Goal: Information Seeking & Learning: Learn about a topic

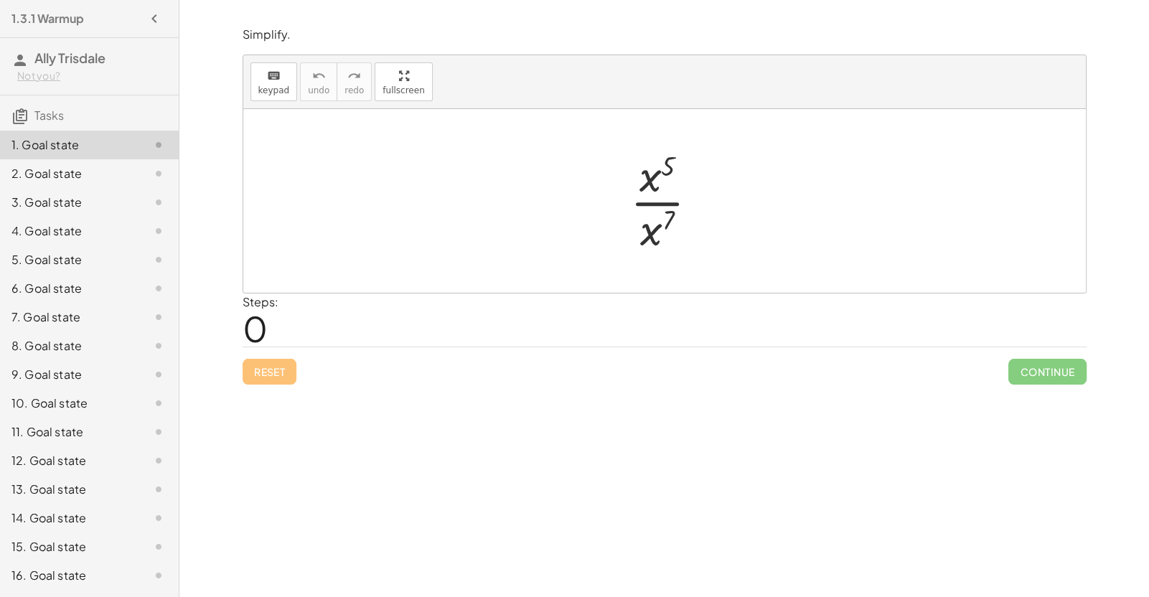
click at [652, 204] on div at bounding box center [670, 201] width 94 height 111
click at [670, 193] on div at bounding box center [670, 201] width 104 height 71
click at [655, 198] on div at bounding box center [670, 201] width 104 height 71
click at [275, 369] on span "Reset" at bounding box center [270, 371] width 32 height 13
drag, startPoint x: 672, startPoint y: 165, endPoint x: 647, endPoint y: 235, distance: 74.7
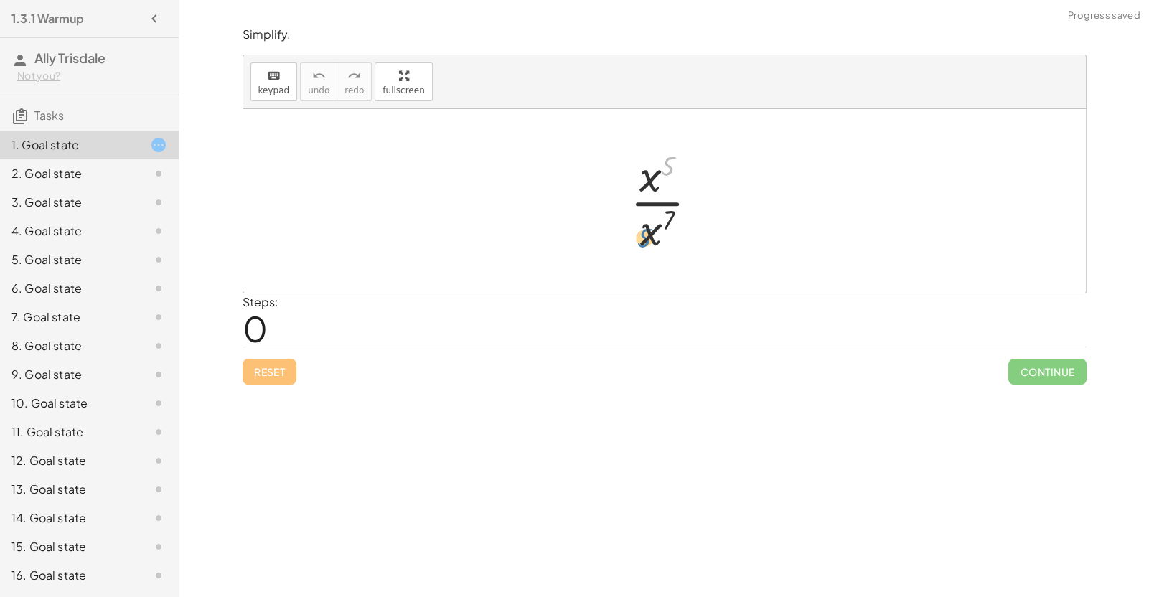
click at [647, 235] on div at bounding box center [670, 201] width 94 height 111
drag, startPoint x: 668, startPoint y: 222, endPoint x: 673, endPoint y: 152, distance: 70.5
click at [673, 152] on div at bounding box center [670, 201] width 94 height 111
drag, startPoint x: 652, startPoint y: 235, endPoint x: 668, endPoint y: 174, distance: 62.3
drag, startPoint x: 644, startPoint y: 206, endPoint x: 654, endPoint y: 250, distance: 45.5
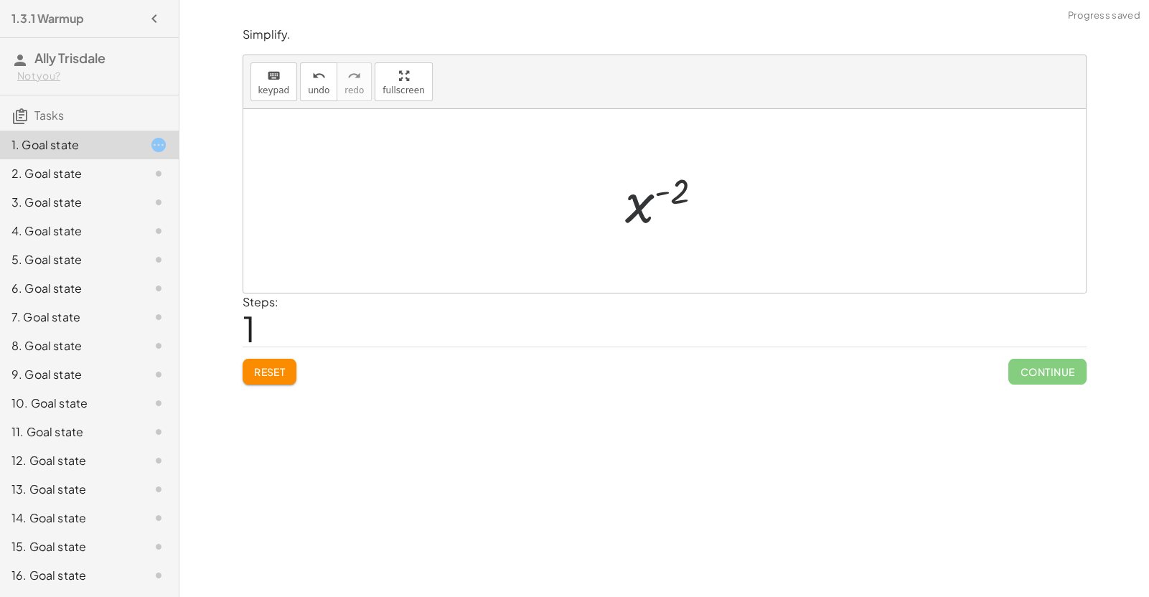
click at [654, 250] on div "· x 5 · x 7 x ( + 5 − 7 ) x ( ) - 2" at bounding box center [664, 201] width 843 height 184
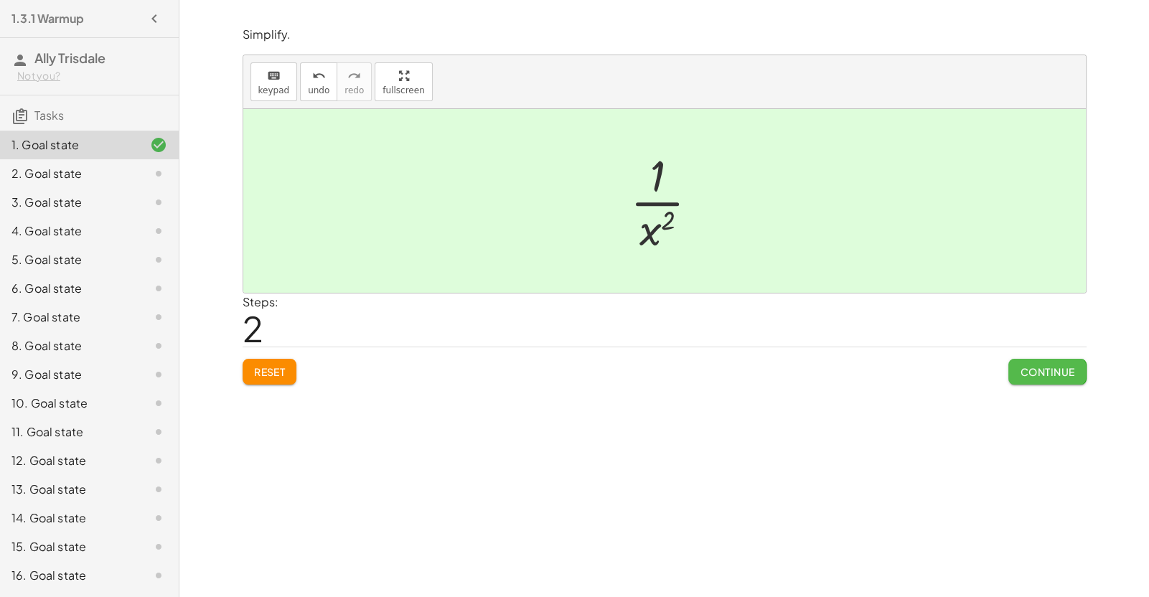
click at [1037, 365] on span "Continue" at bounding box center [1047, 371] width 55 height 13
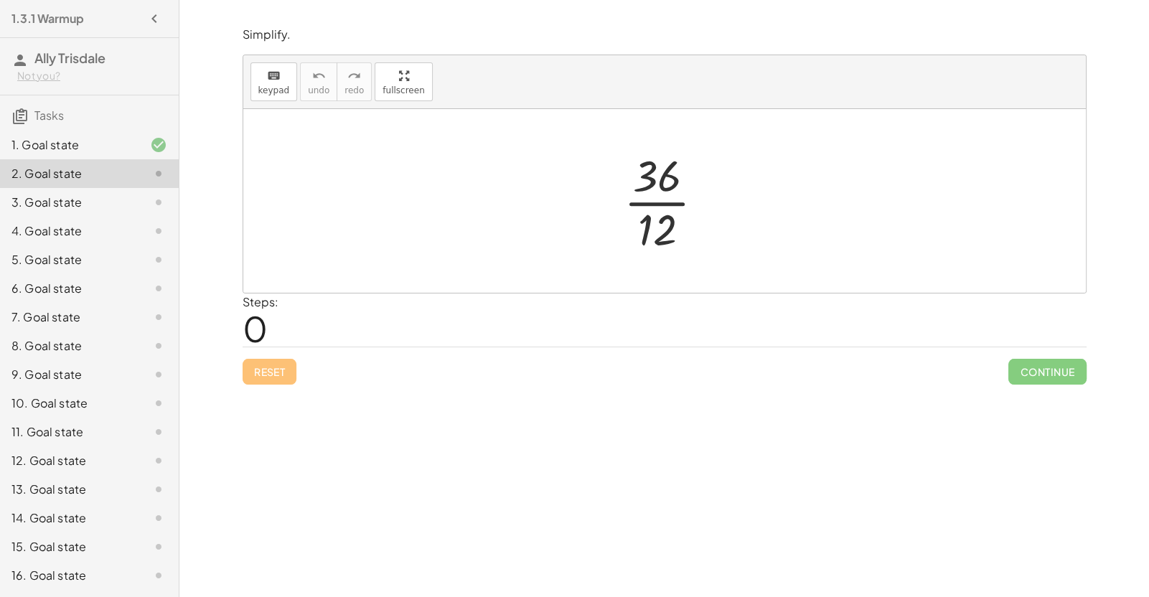
click at [666, 205] on div at bounding box center [669, 201] width 107 height 111
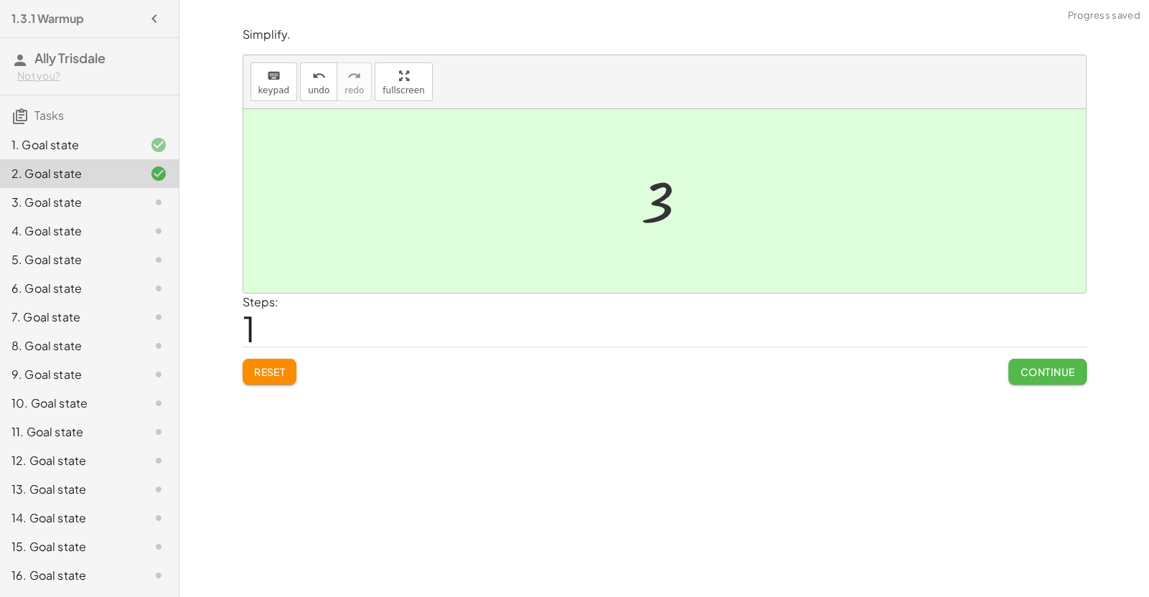
click at [1028, 371] on span "Continue" at bounding box center [1047, 371] width 55 height 13
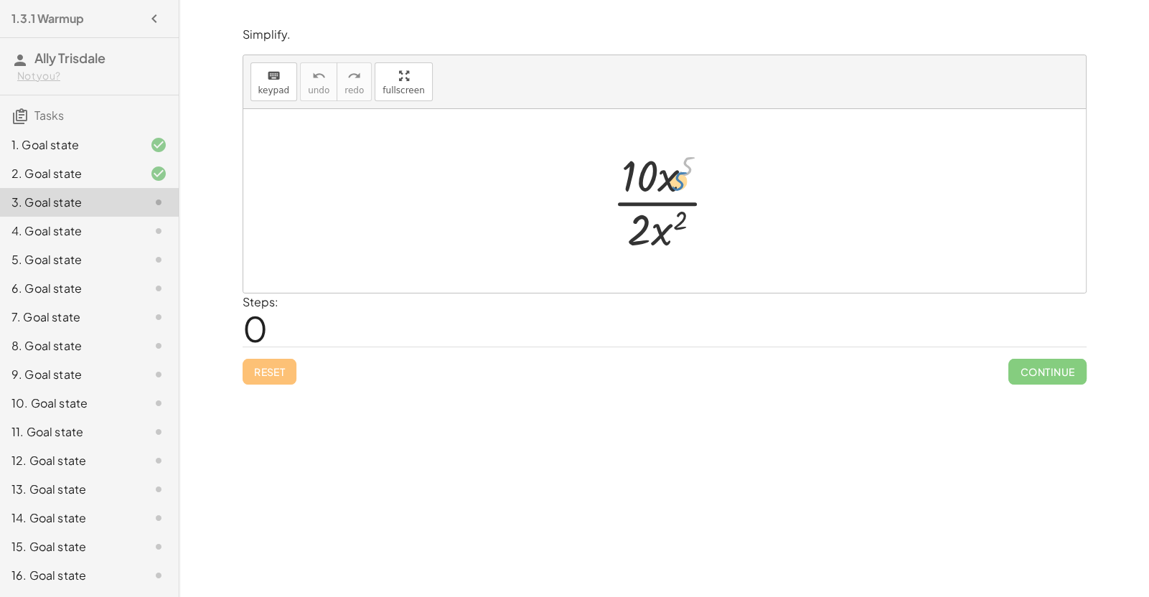
drag, startPoint x: 685, startPoint y: 173, endPoint x: 676, endPoint y: 187, distance: 16.7
click at [676, 187] on div at bounding box center [670, 201] width 131 height 111
click at [642, 176] on div at bounding box center [670, 201] width 131 height 111
drag, startPoint x: 642, startPoint y: 220, endPoint x: 626, endPoint y: 217, distance: 16.2
click at [626, 217] on div at bounding box center [670, 201] width 131 height 111
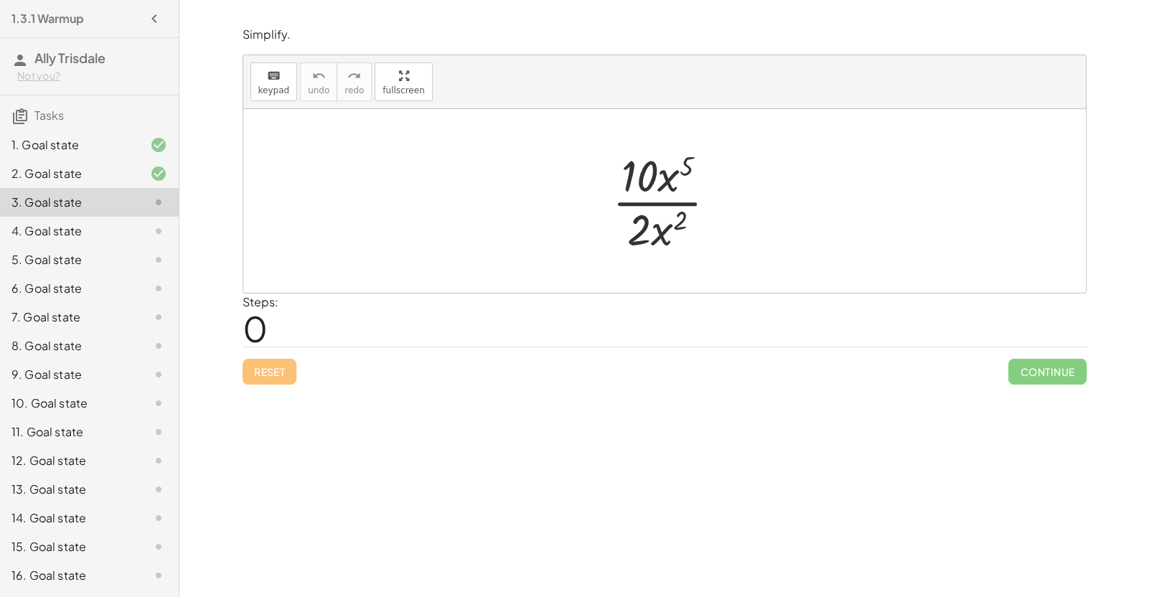
click at [679, 202] on div at bounding box center [670, 201] width 131 height 111
drag, startPoint x: 678, startPoint y: 218, endPoint x: 697, endPoint y: 156, distance: 65.2
click at [697, 156] on div at bounding box center [670, 201] width 131 height 111
drag, startPoint x: 671, startPoint y: 168, endPoint x: 665, endPoint y: 220, distance: 52.0
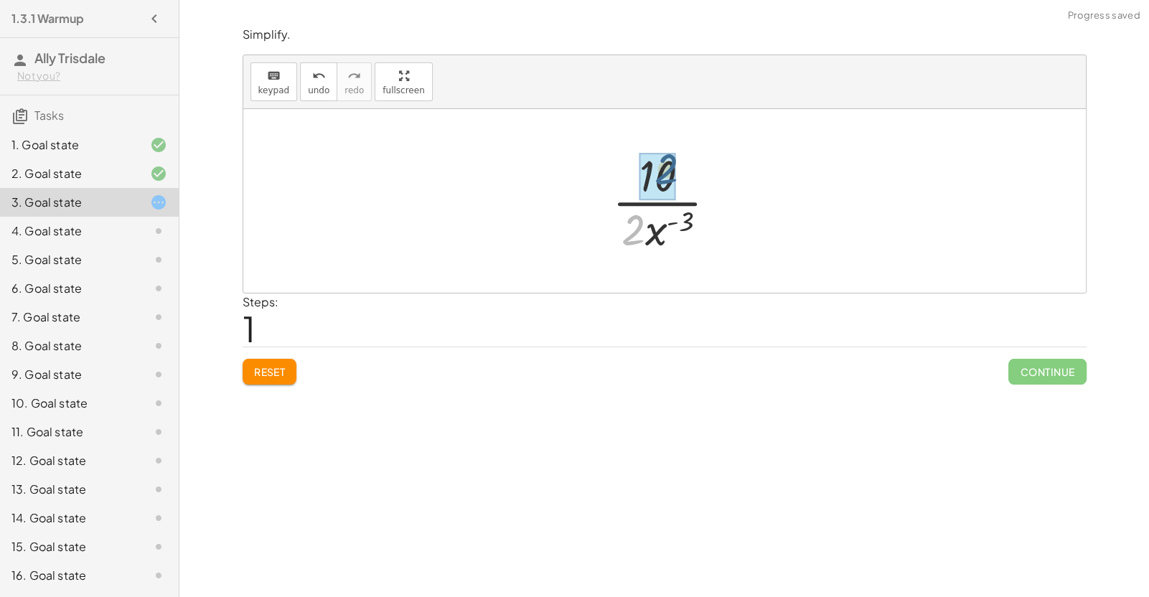
drag, startPoint x: 637, startPoint y: 225, endPoint x: 670, endPoint y: 164, distance: 69.4
drag, startPoint x: 673, startPoint y: 221, endPoint x: 695, endPoint y: 191, distance: 37.0
click at [695, 191] on div at bounding box center [669, 201] width 107 height 111
drag, startPoint x: 646, startPoint y: 230, endPoint x: 704, endPoint y: 176, distance: 79.7
click at [704, 176] on div at bounding box center [669, 201] width 107 height 111
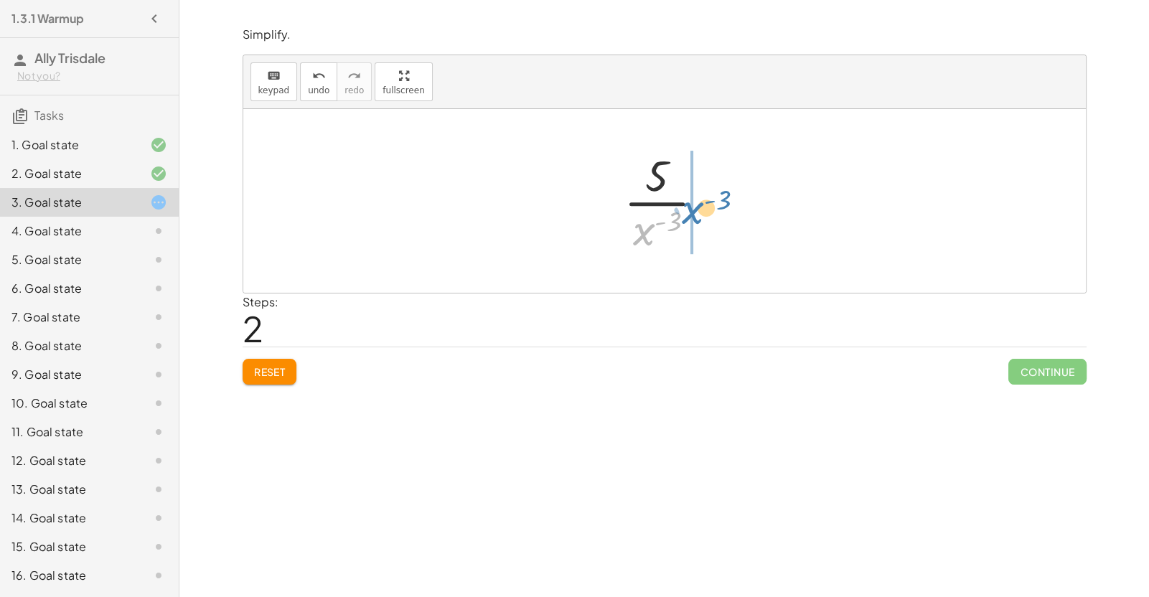
drag, startPoint x: 645, startPoint y: 228, endPoint x: 694, endPoint y: 206, distance: 53.3
click at [694, 206] on div at bounding box center [669, 201] width 107 height 111
click at [639, 206] on div at bounding box center [669, 201] width 151 height 111
click at [676, 221] on div at bounding box center [669, 201] width 107 height 111
drag, startPoint x: 676, startPoint y: 221, endPoint x: 691, endPoint y: 172, distance: 51.1
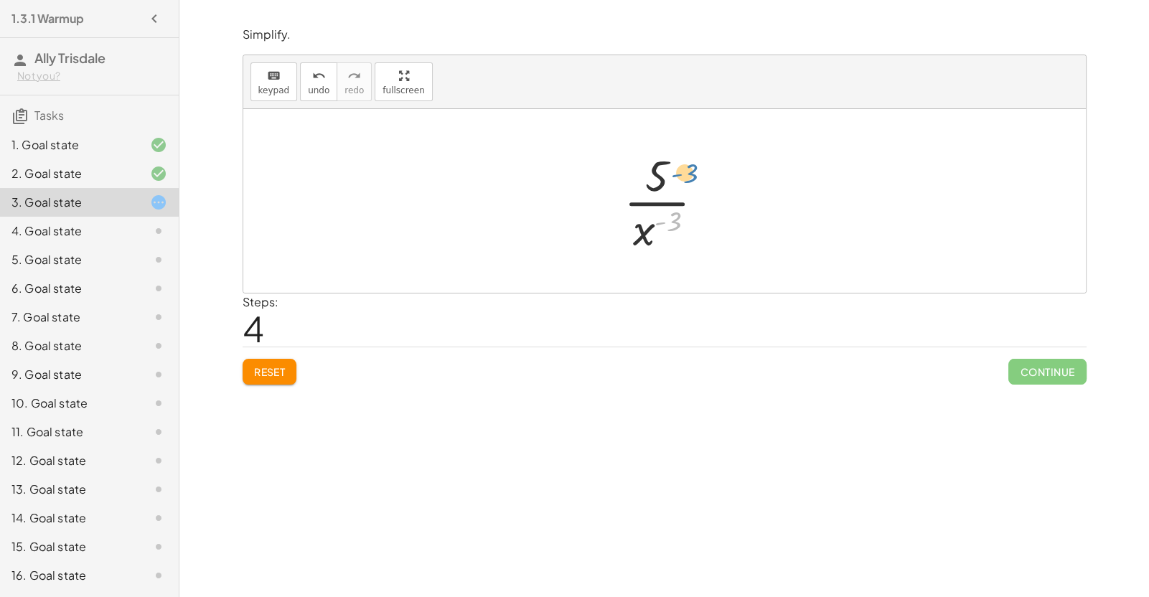
click at [691, 172] on div at bounding box center [669, 201] width 107 height 111
drag, startPoint x: 642, startPoint y: 228, endPoint x: 646, endPoint y: 154, distance: 74.0
click at [646, 154] on div at bounding box center [669, 201] width 107 height 111
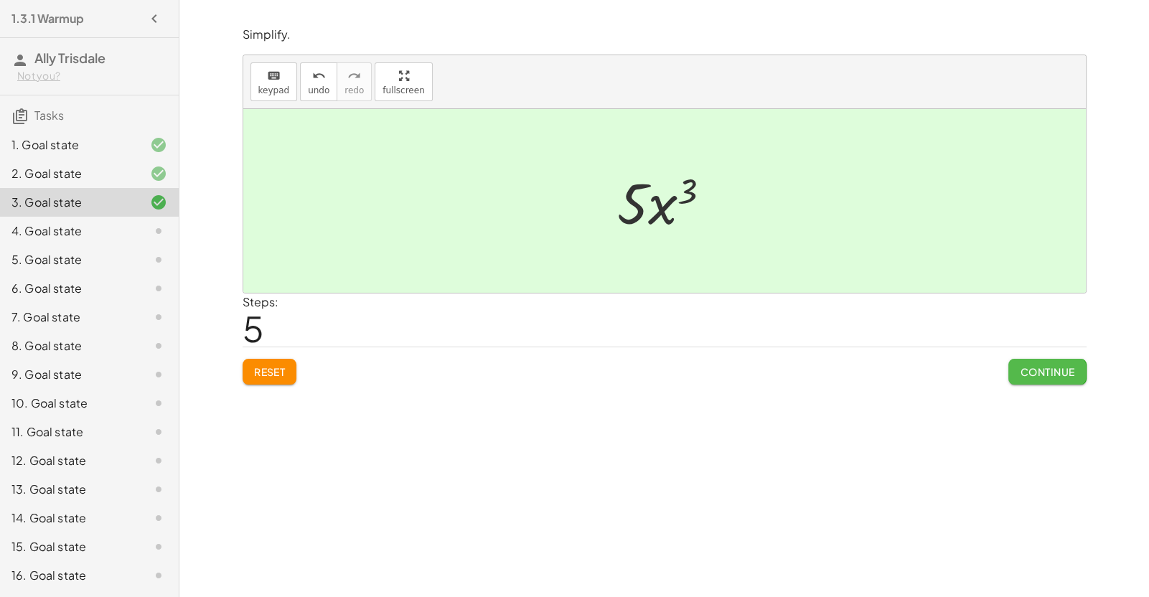
click at [1041, 365] on span "Continue" at bounding box center [1047, 371] width 55 height 13
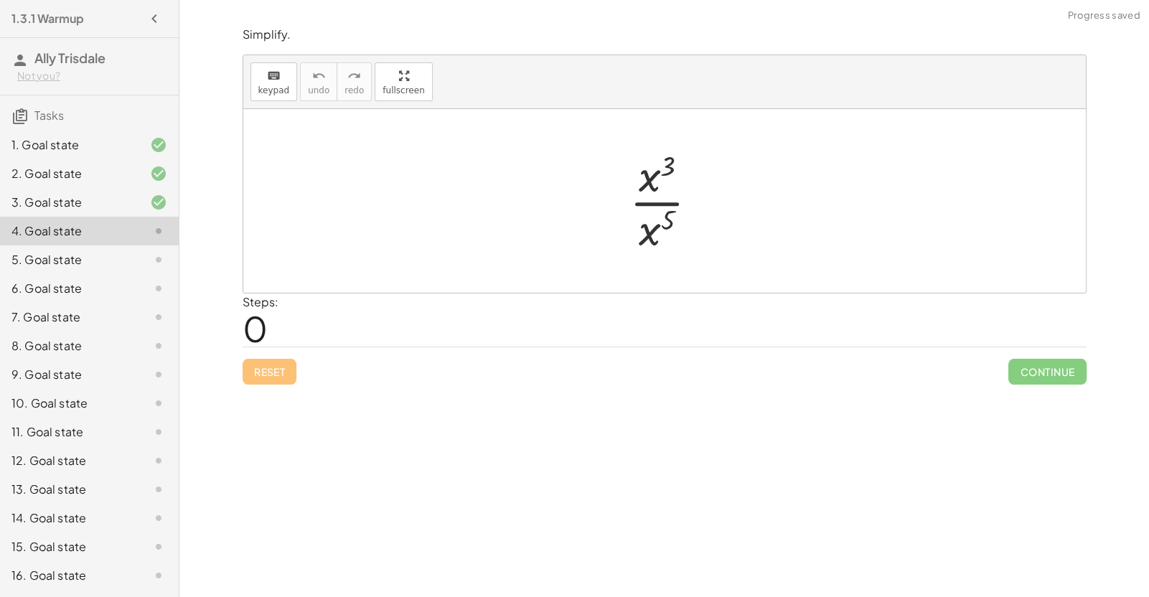
click at [669, 172] on div at bounding box center [669, 201] width 95 height 111
click at [670, 173] on div at bounding box center [669, 201] width 95 height 111
click at [670, 202] on div at bounding box center [669, 201] width 95 height 111
drag, startPoint x: 678, startPoint y: 197, endPoint x: 632, endPoint y: 243, distance: 65.5
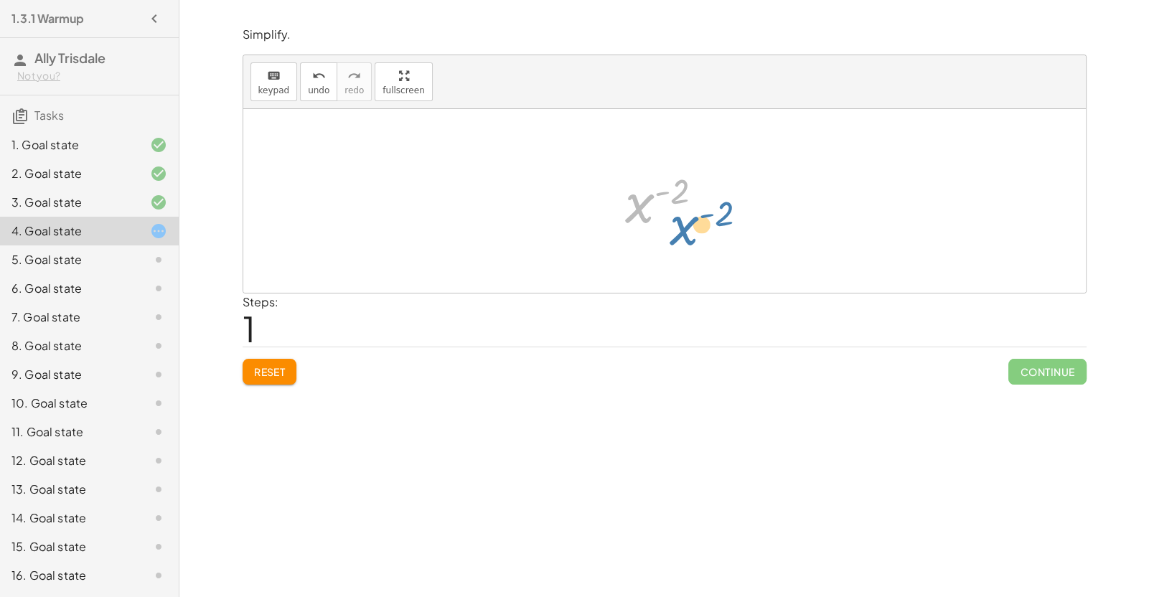
drag, startPoint x: 639, startPoint y: 212, endPoint x: 683, endPoint y: 239, distance: 51.8
click at [683, 239] on div "· x 3 · x 5 x ( + 3 − 5 ) x ( - 2 ) x ( ) - 2" at bounding box center [664, 201] width 843 height 184
drag, startPoint x: 676, startPoint y: 194, endPoint x: 610, endPoint y: 205, distance: 67.0
click at [638, 207] on div at bounding box center [670, 201] width 104 height 71
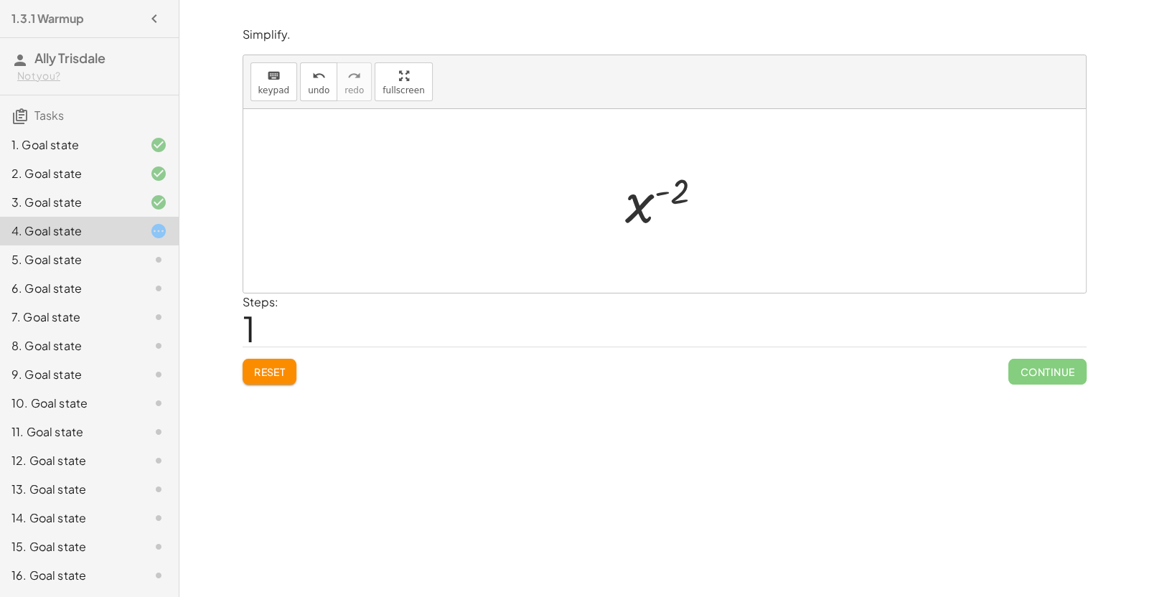
click at [638, 207] on div at bounding box center [670, 201] width 104 height 71
click at [288, 383] on button "Reset" at bounding box center [270, 372] width 55 height 26
drag, startPoint x: 668, startPoint y: 229, endPoint x: 670, endPoint y: 175, distance: 53.9
click at [670, 175] on div at bounding box center [669, 201] width 95 height 111
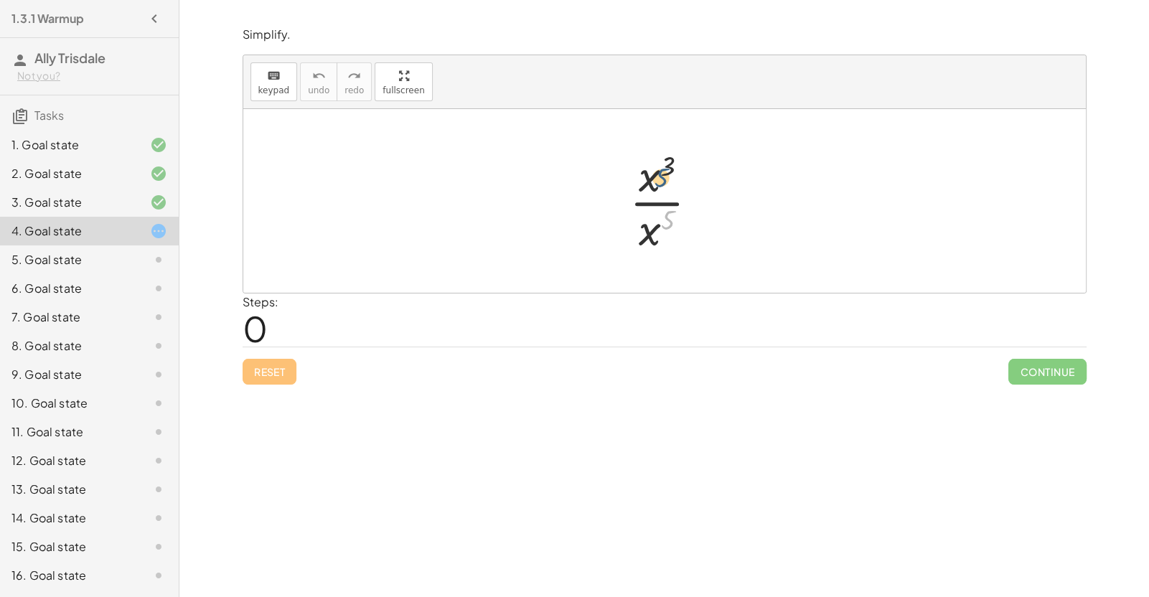
drag, startPoint x: 667, startPoint y: 227, endPoint x: 660, endPoint y: 182, distance: 45.1
click at [660, 182] on div at bounding box center [669, 201] width 95 height 111
drag, startPoint x: 654, startPoint y: 181, endPoint x: 658, endPoint y: 233, distance: 52.6
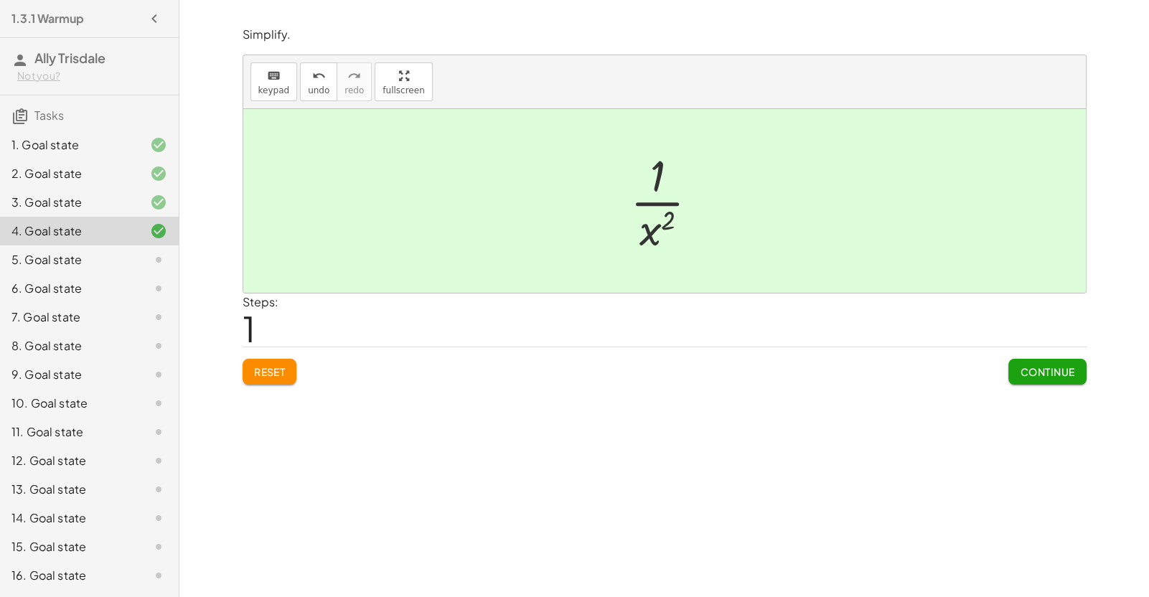
click at [1028, 371] on span "Continue" at bounding box center [1047, 371] width 55 height 13
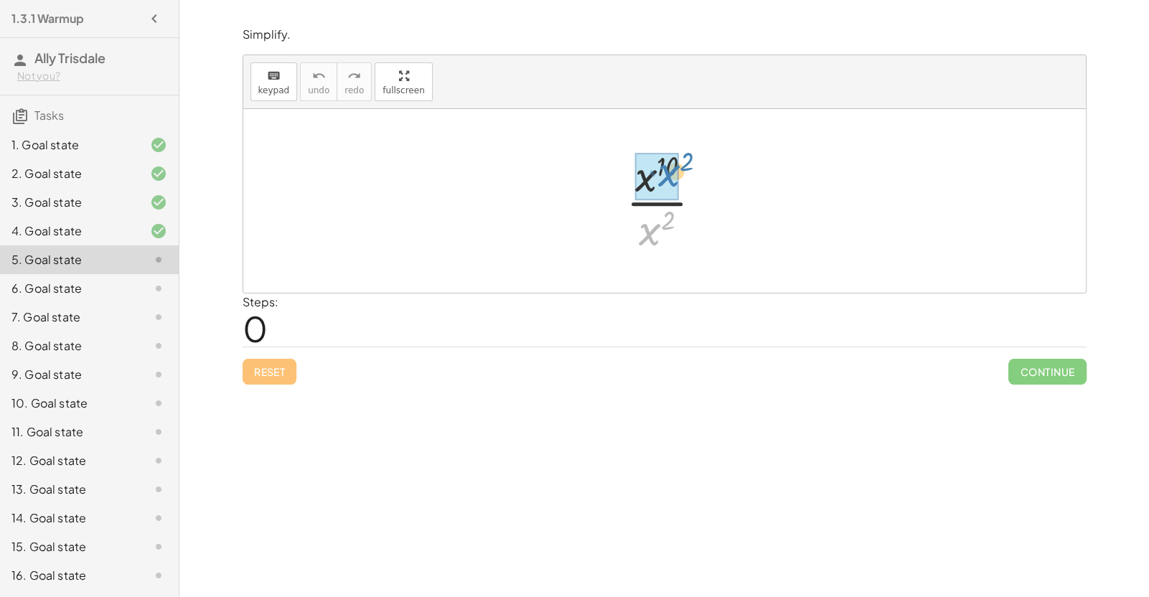
drag, startPoint x: 656, startPoint y: 232, endPoint x: 675, endPoint y: 173, distance: 62.0
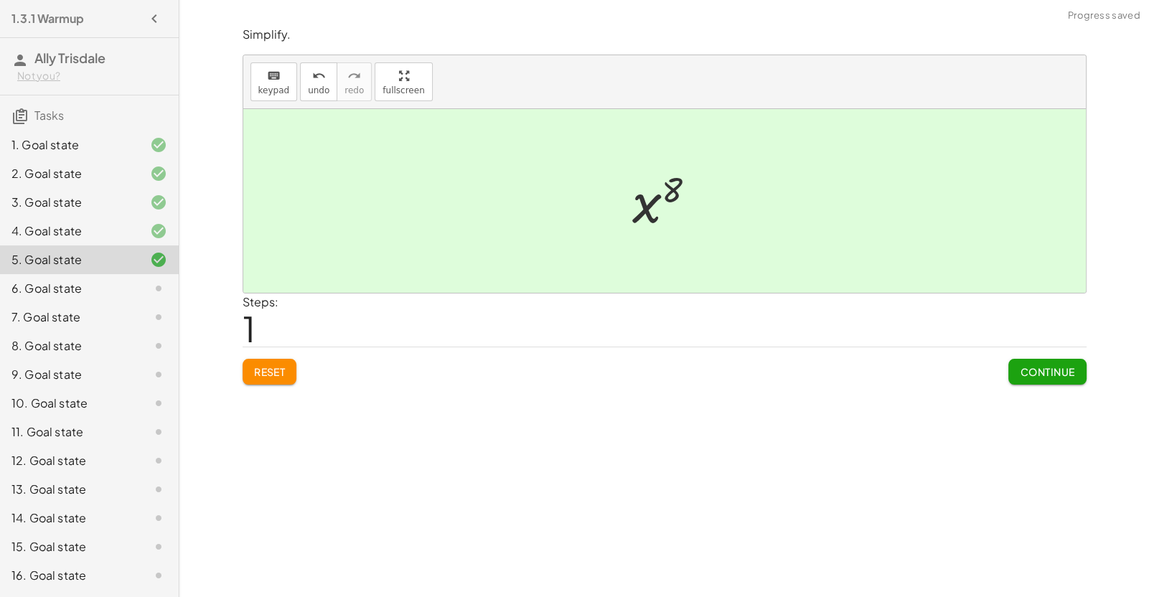
click at [1034, 374] on span "Continue" at bounding box center [1047, 371] width 55 height 13
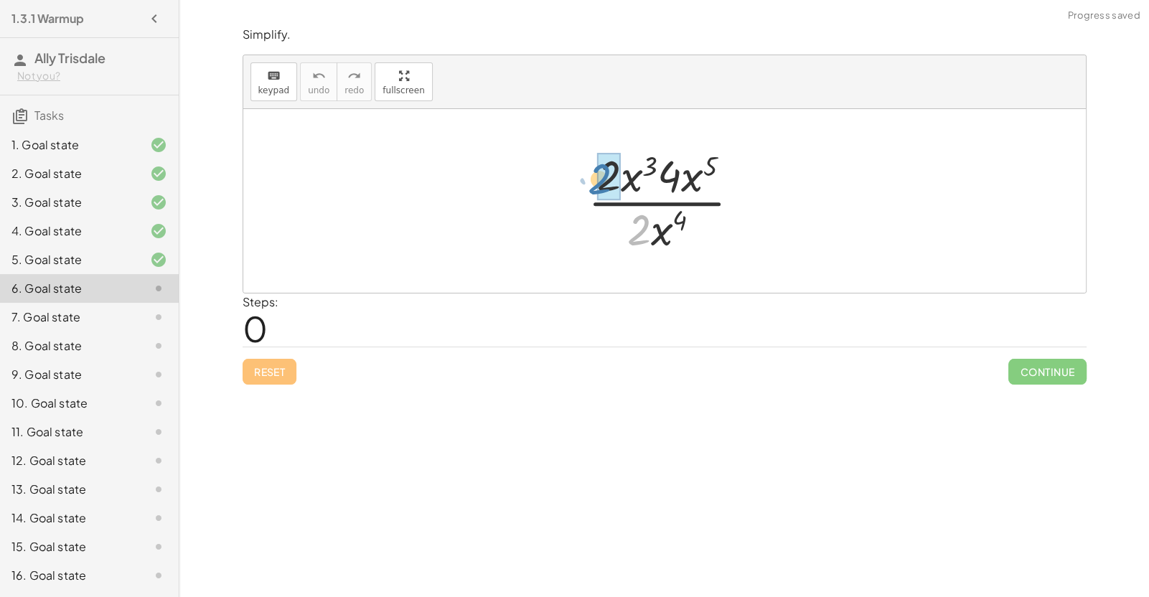
drag, startPoint x: 637, startPoint y: 233, endPoint x: 598, endPoint y: 182, distance: 64.5
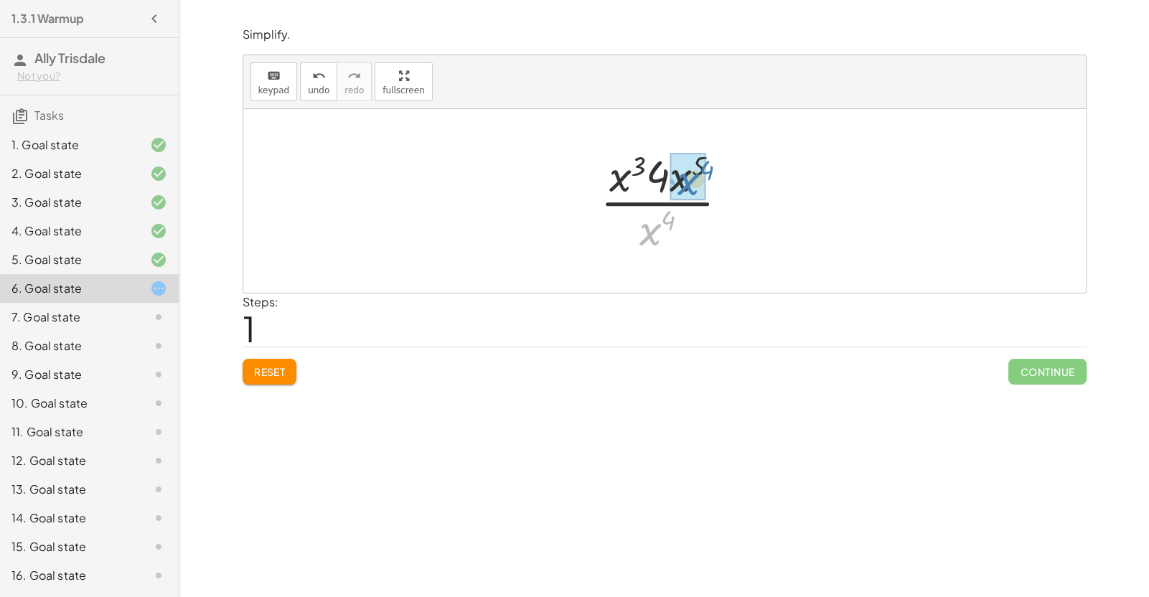
drag, startPoint x: 652, startPoint y: 230, endPoint x: 683, endPoint y: 181, distance: 58.3
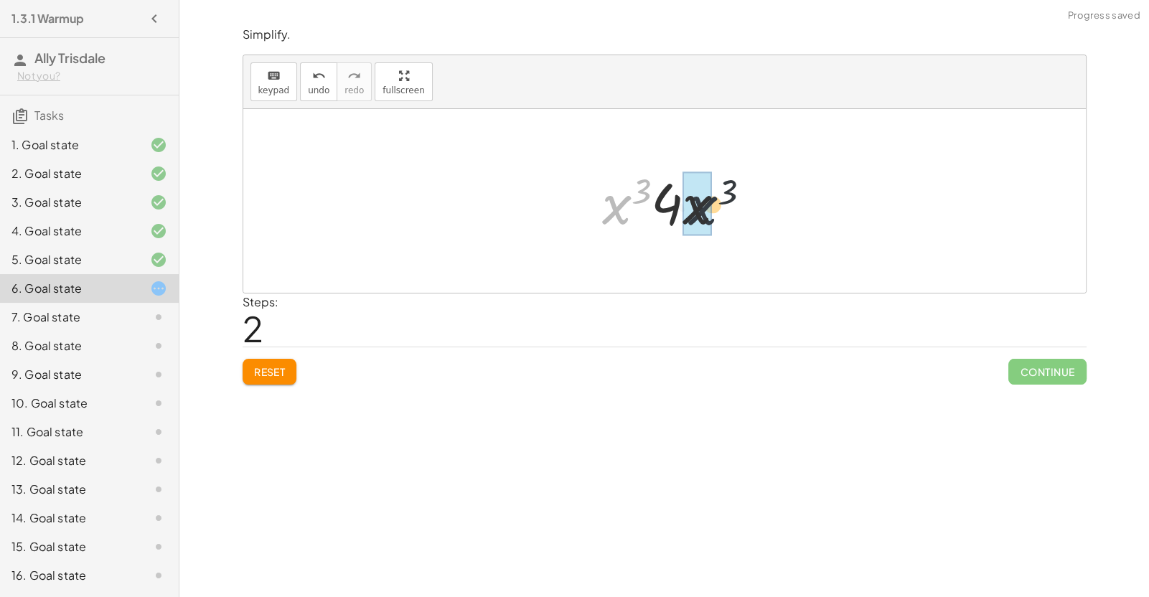
drag, startPoint x: 619, startPoint y: 210, endPoint x: 710, endPoint y: 210, distance: 90.4
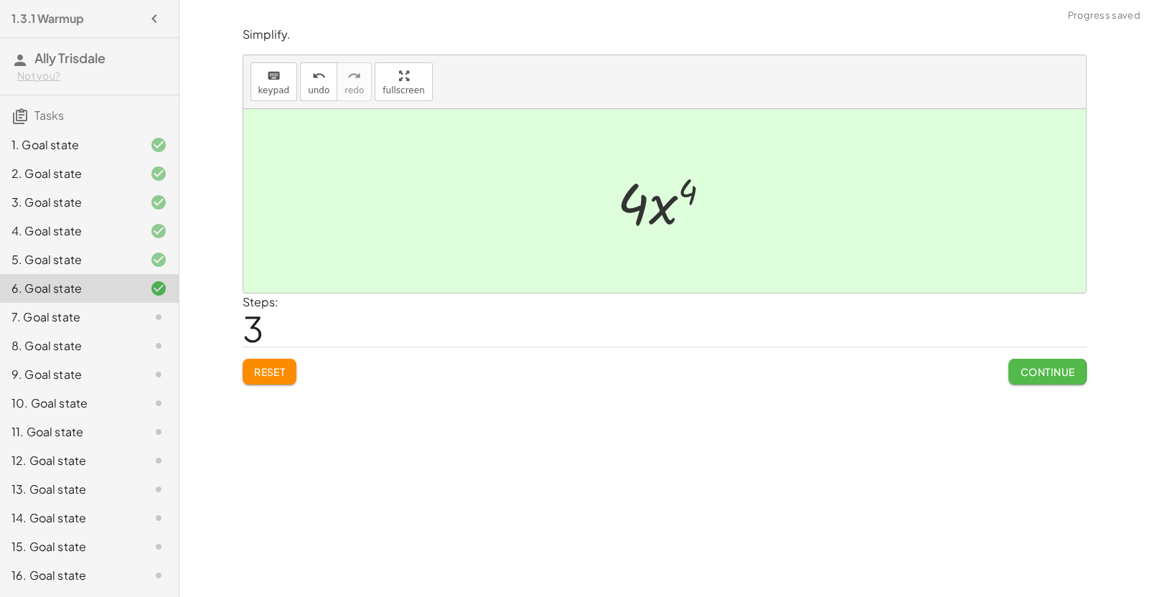
click at [1037, 367] on span "Continue" at bounding box center [1047, 371] width 55 height 13
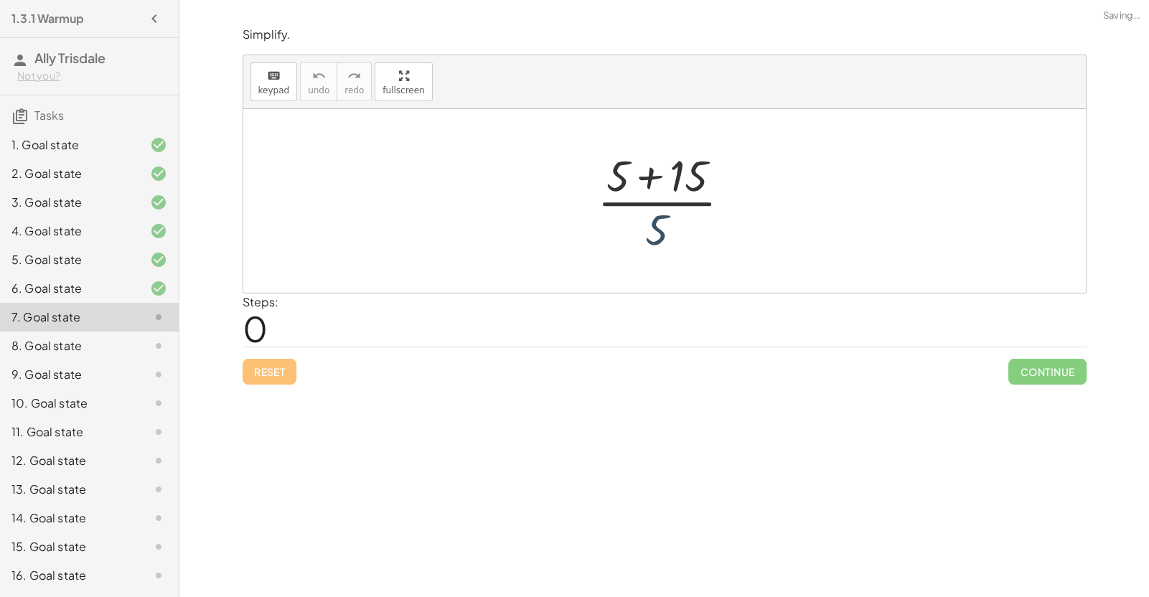
click at [657, 233] on div at bounding box center [668, 201] width 159 height 111
click at [652, 189] on div at bounding box center [668, 201] width 159 height 111
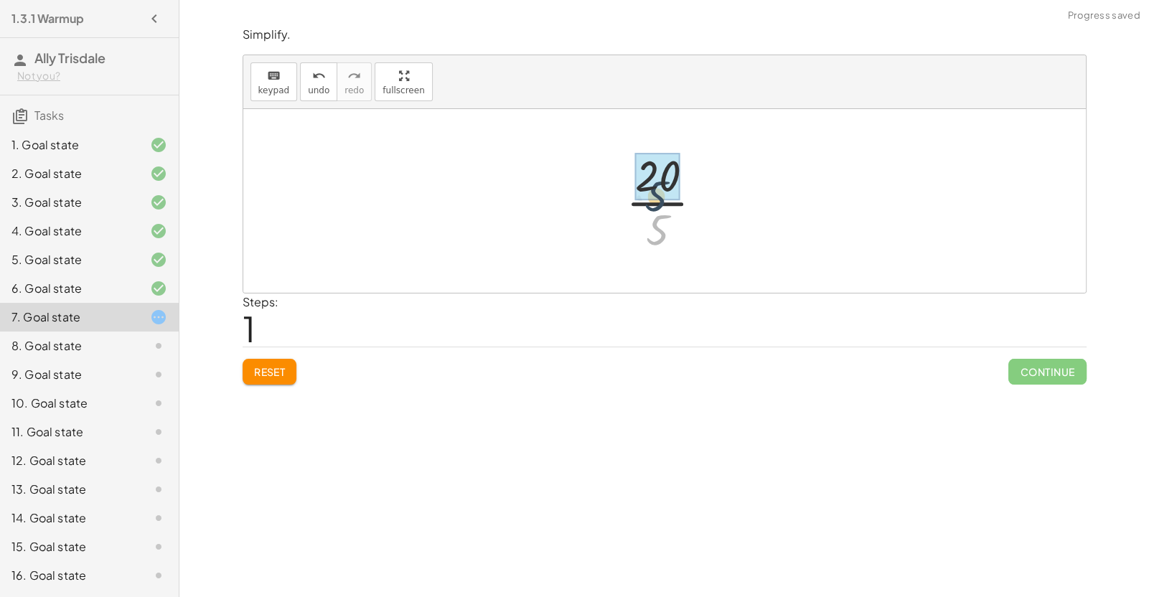
drag, startPoint x: 657, startPoint y: 224, endPoint x: 655, endPoint y: 183, distance: 41.0
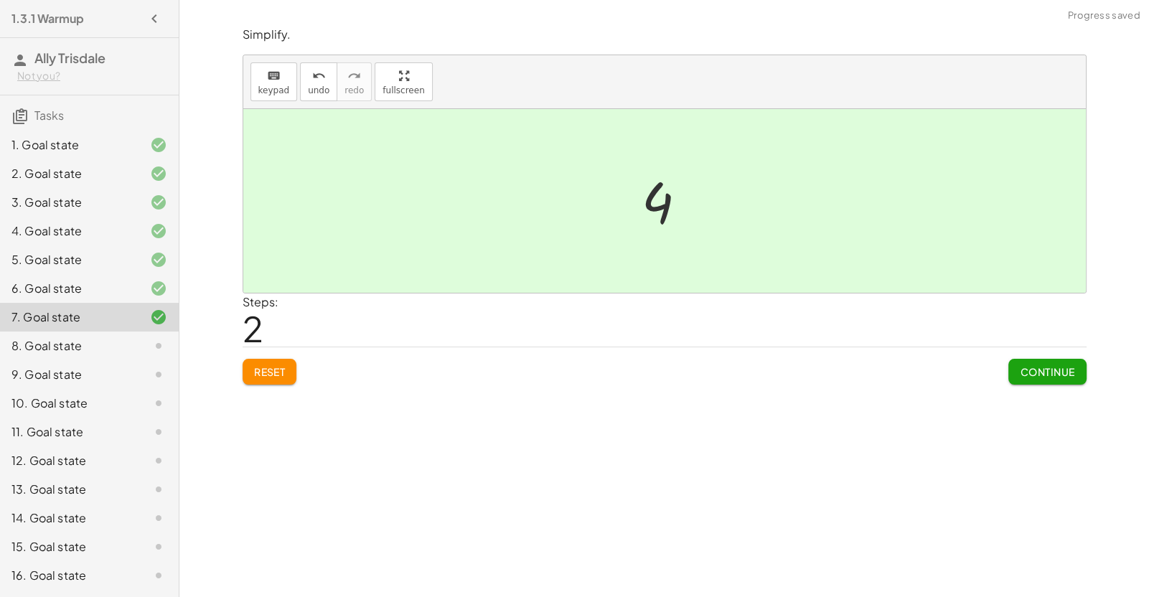
click at [1026, 370] on span "Continue" at bounding box center [1047, 371] width 55 height 13
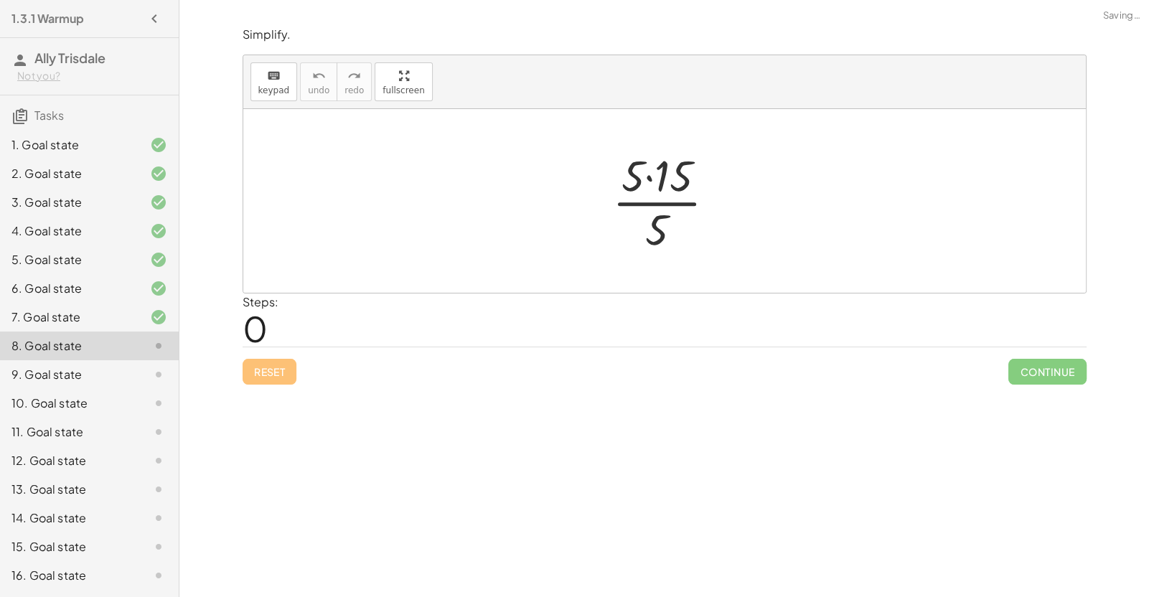
click at [647, 184] on div at bounding box center [669, 201] width 129 height 111
click at [653, 206] on div at bounding box center [669, 201] width 101 height 111
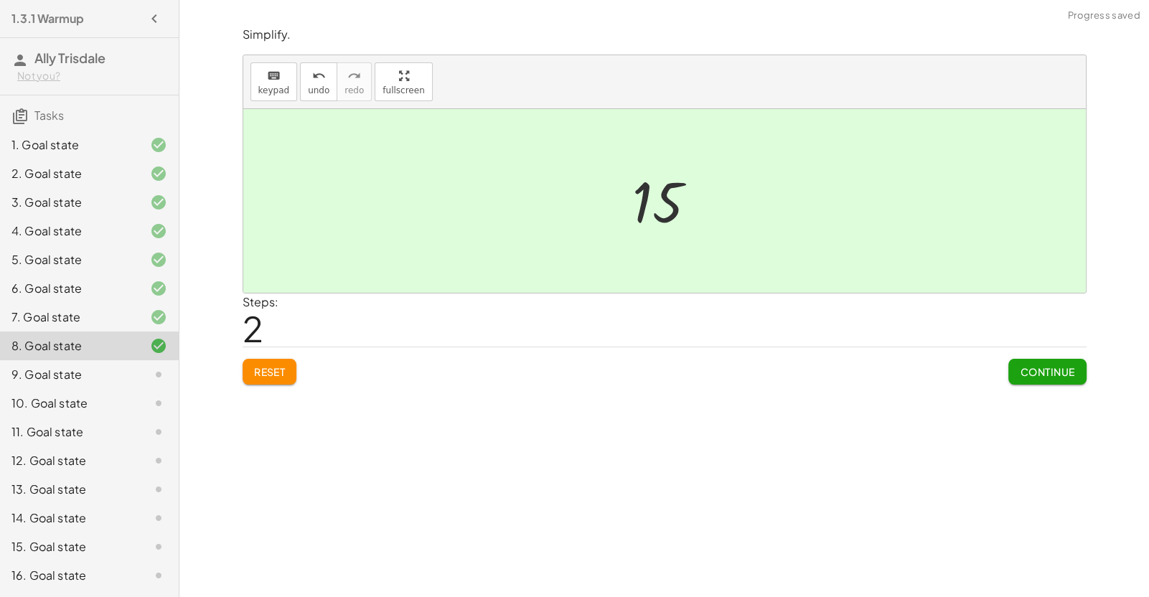
click at [1048, 355] on div "Continue" at bounding box center [1047, 365] width 78 height 37
click at [1049, 364] on button "Continue" at bounding box center [1047, 372] width 78 height 26
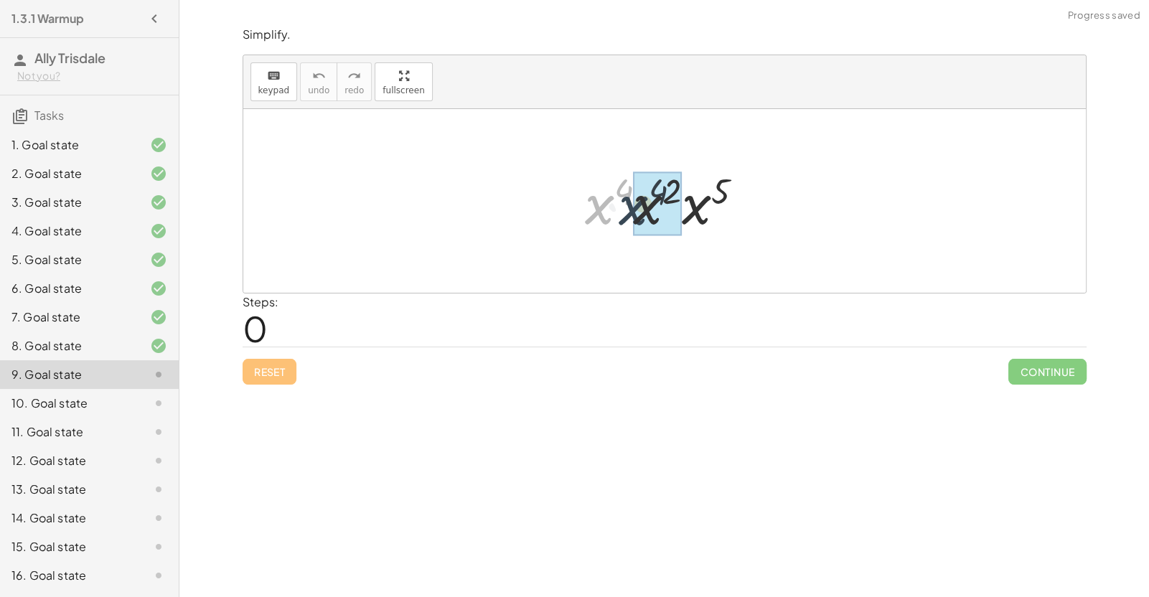
drag, startPoint x: 604, startPoint y: 217, endPoint x: 640, endPoint y: 217, distance: 36.6
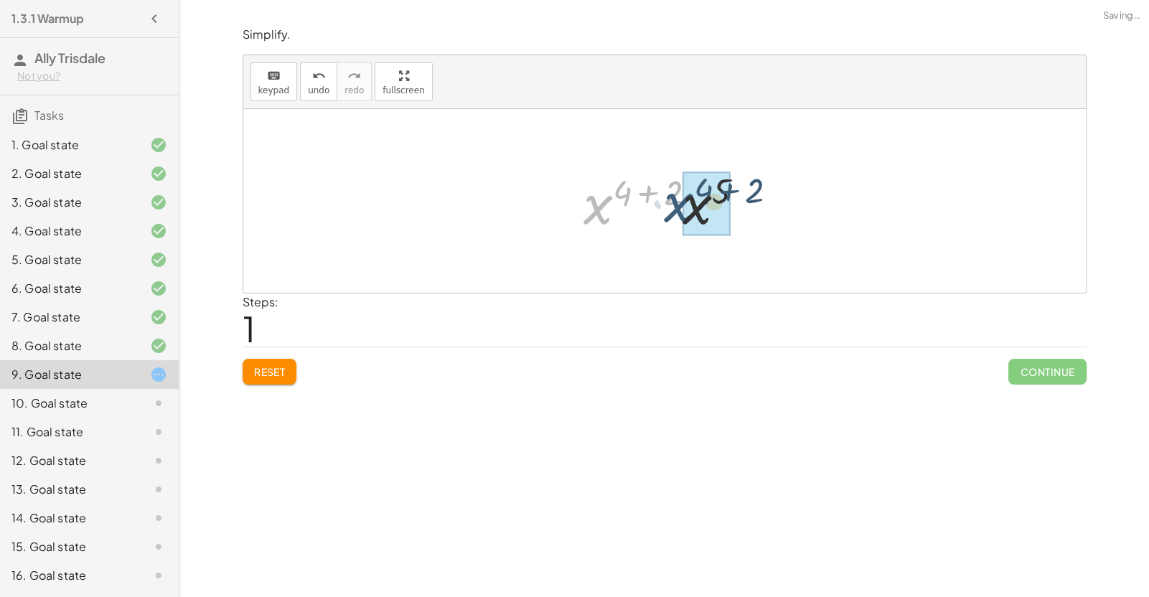
drag, startPoint x: 600, startPoint y: 210, endPoint x: 688, endPoint y: 210, distance: 87.6
click at [655, 195] on div at bounding box center [669, 201] width 189 height 71
click at [661, 192] on div at bounding box center [670, 201] width 139 height 71
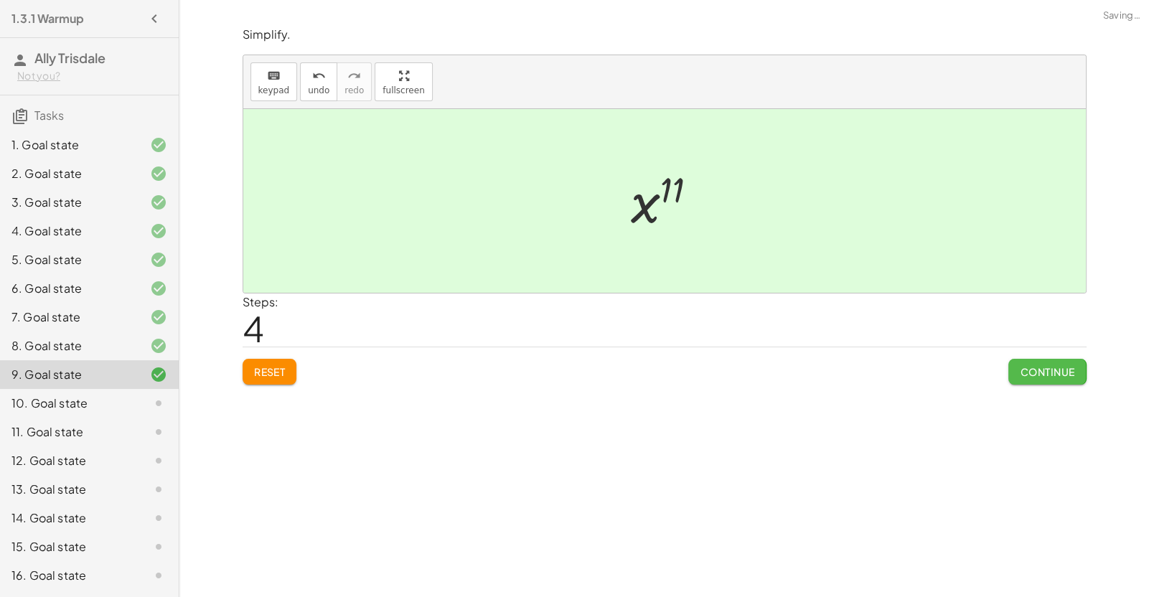
click at [1064, 376] on span "Continue" at bounding box center [1047, 371] width 55 height 13
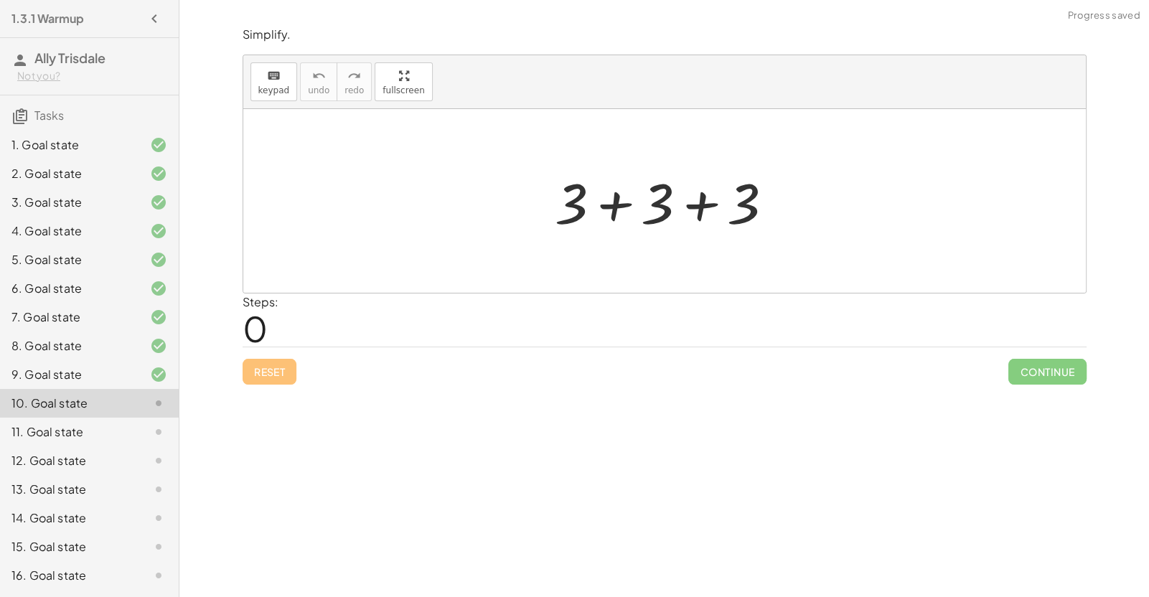
click at [616, 212] on div at bounding box center [670, 201] width 245 height 74
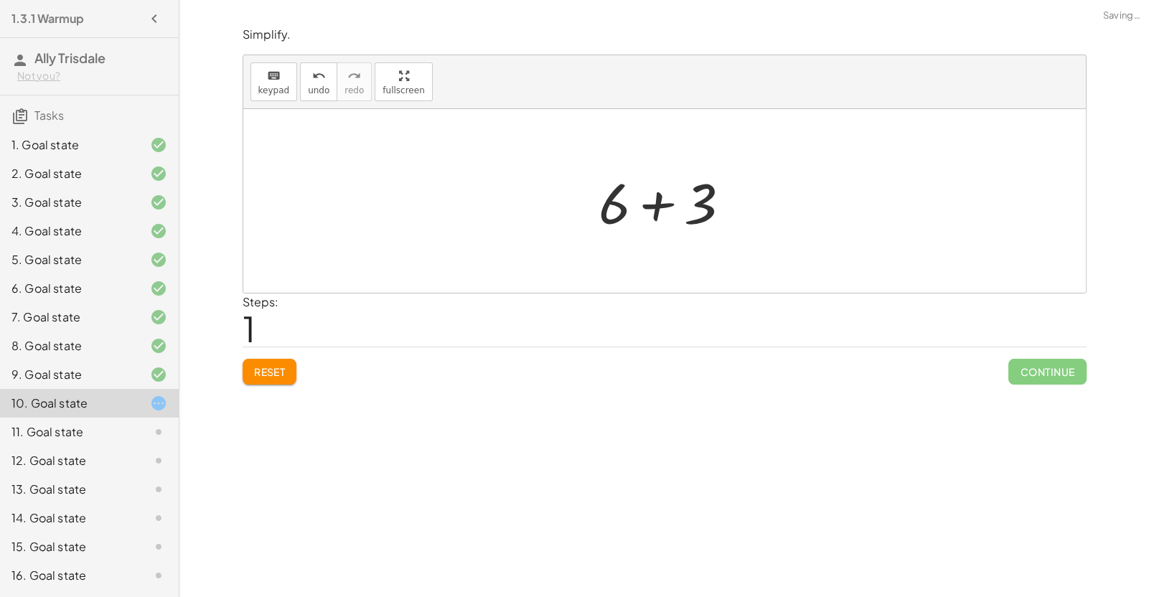
click at [662, 207] on div at bounding box center [670, 201] width 158 height 74
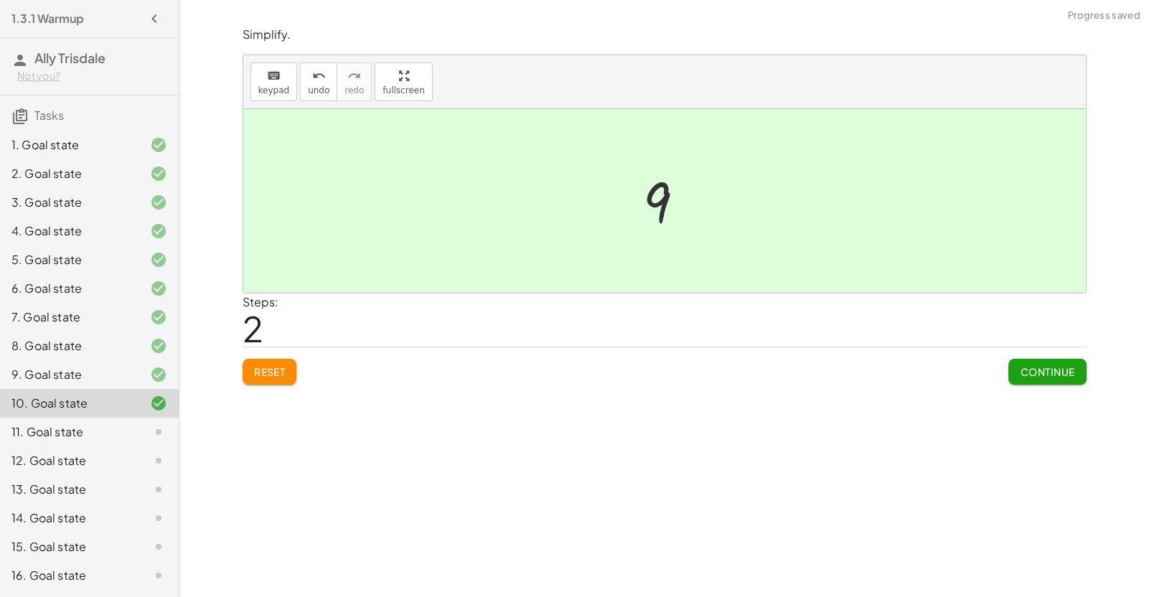
click at [1051, 378] on button "Continue" at bounding box center [1047, 372] width 78 height 26
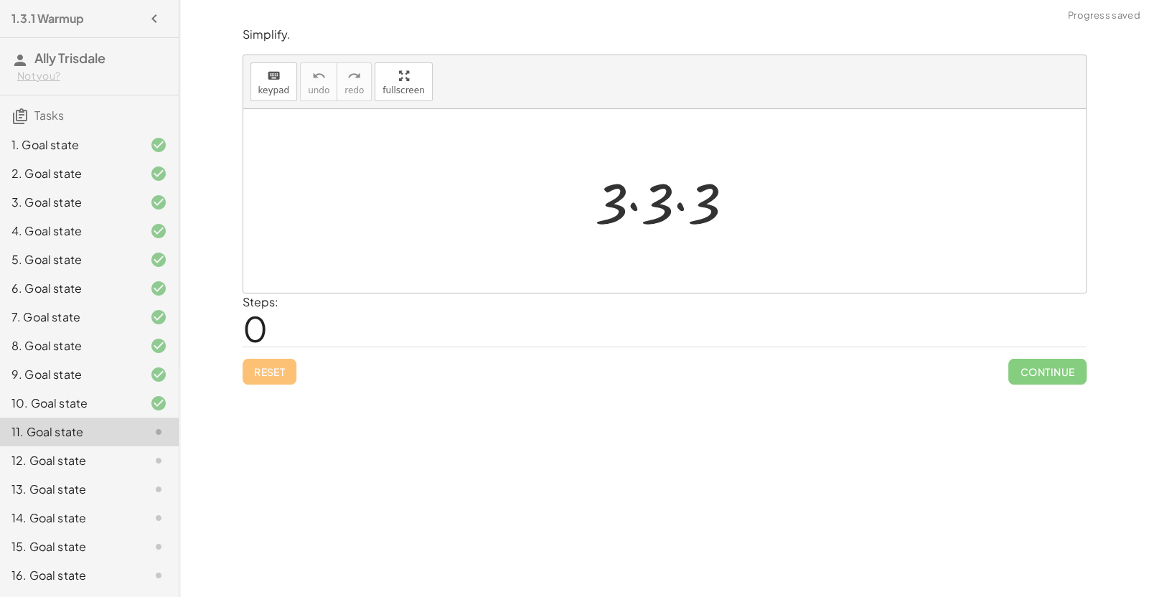
click at [625, 212] on div at bounding box center [670, 201] width 165 height 74
click at [620, 202] on div at bounding box center [670, 201] width 165 height 74
click at [626, 202] on div at bounding box center [670, 201] width 165 height 74
click at [627, 202] on div at bounding box center [670, 201] width 165 height 74
click at [656, 208] on div at bounding box center [670, 201] width 114 height 74
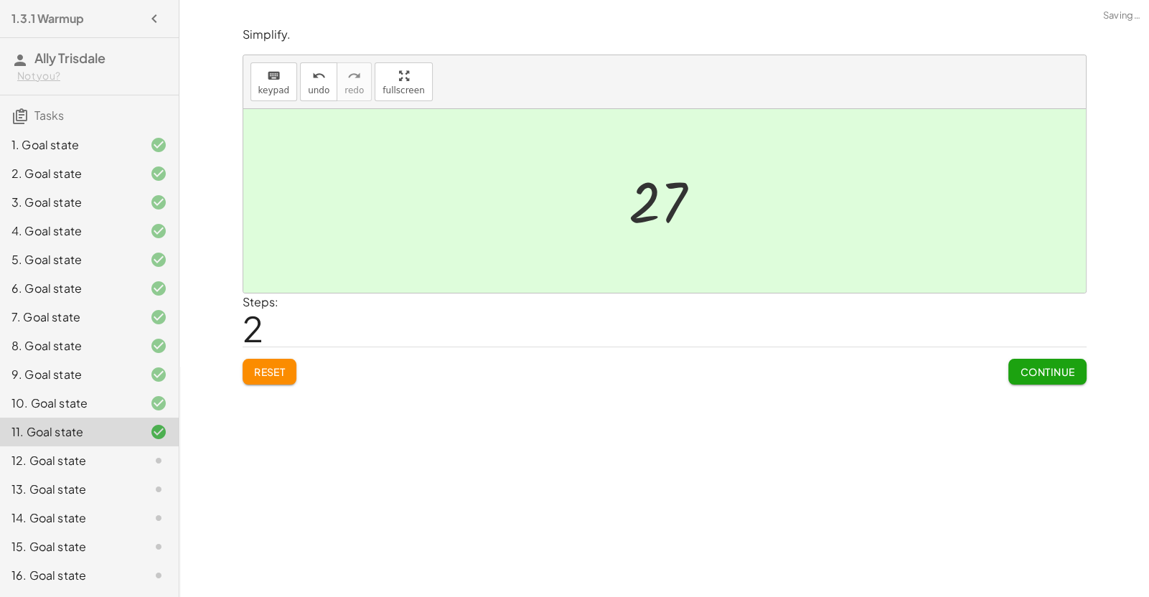
click at [1067, 389] on div "Simplify. keyboard keypad undo undo redo redo fullscreen · 3 · 3 · 3 · 9 · 3 27…" at bounding box center [664, 205] width 861 height 375
click at [1064, 386] on div "Simplify. keyboard keypad undo undo redo redo fullscreen · 3 · 3 · 3 · 9 · 3 27…" at bounding box center [664, 205] width 861 height 375
click at [1059, 381] on button "Continue" at bounding box center [1047, 372] width 78 height 26
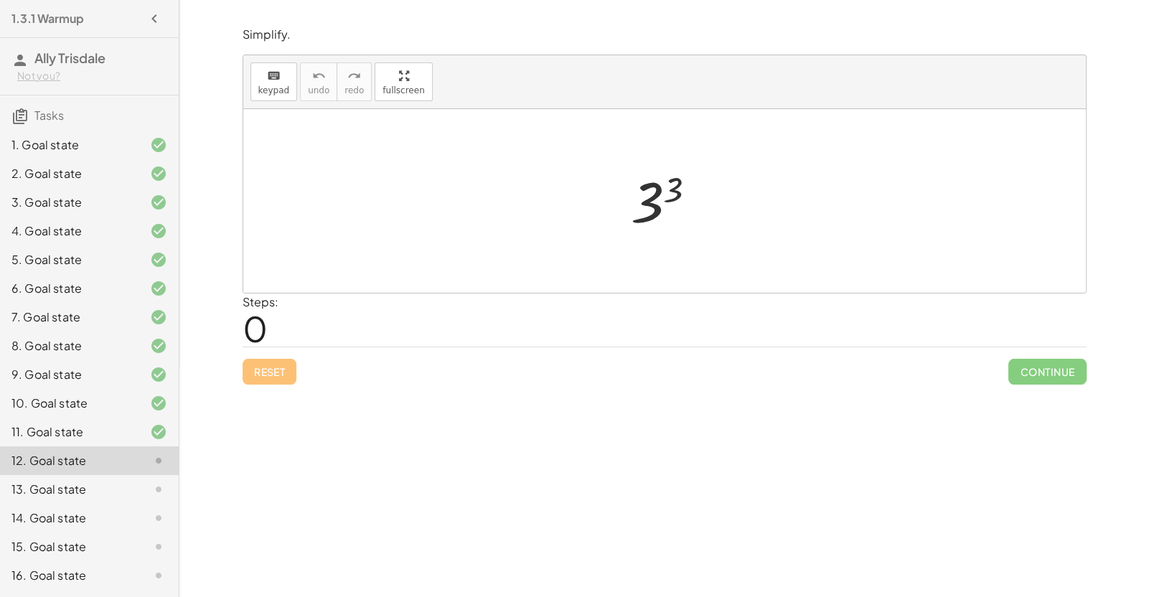
click at [663, 188] on div at bounding box center [670, 201] width 92 height 71
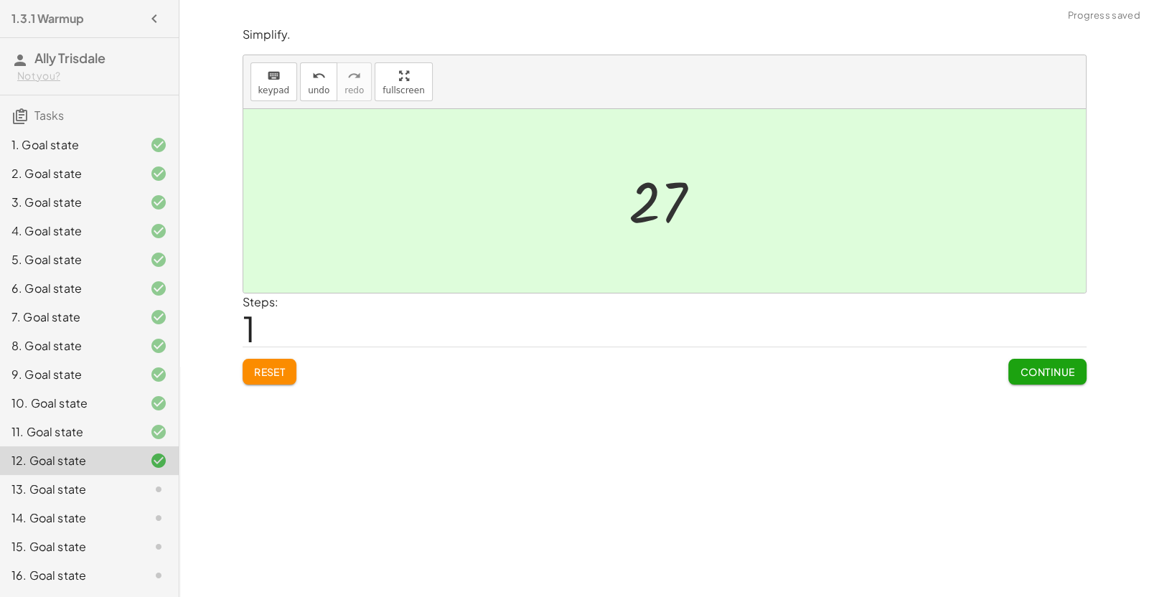
click at [1033, 370] on span "Continue" at bounding box center [1047, 371] width 55 height 13
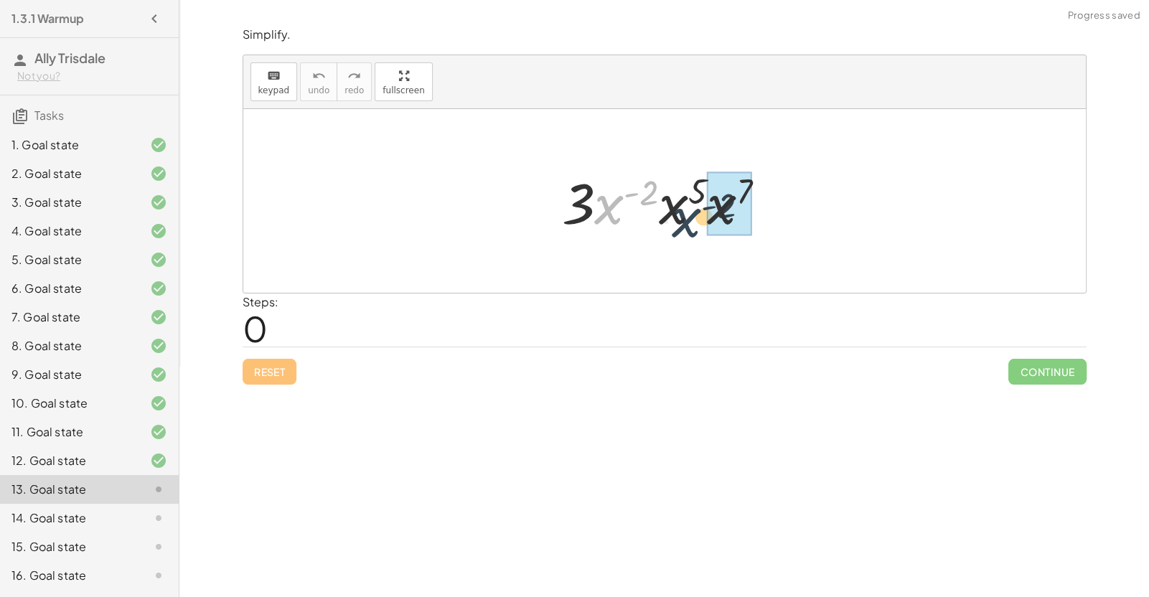
drag, startPoint x: 606, startPoint y: 207, endPoint x: 685, endPoint y: 217, distance: 79.6
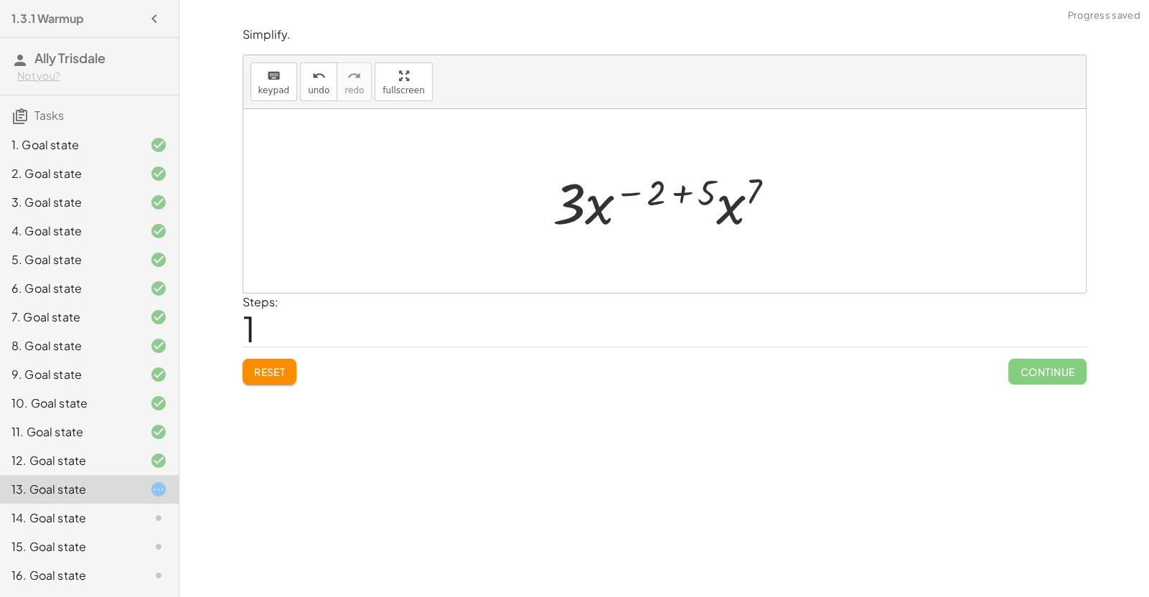
click at [672, 194] on div at bounding box center [669, 201] width 249 height 74
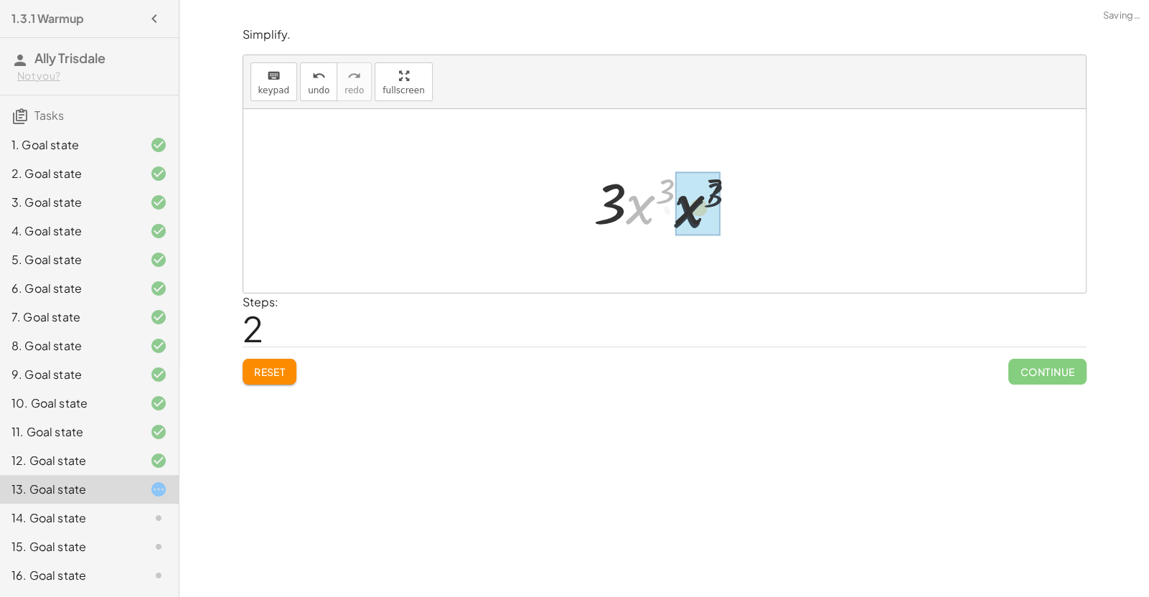
drag, startPoint x: 643, startPoint y: 211, endPoint x: 693, endPoint y: 213, distance: 49.6
click at [681, 192] on div at bounding box center [669, 201] width 169 height 74
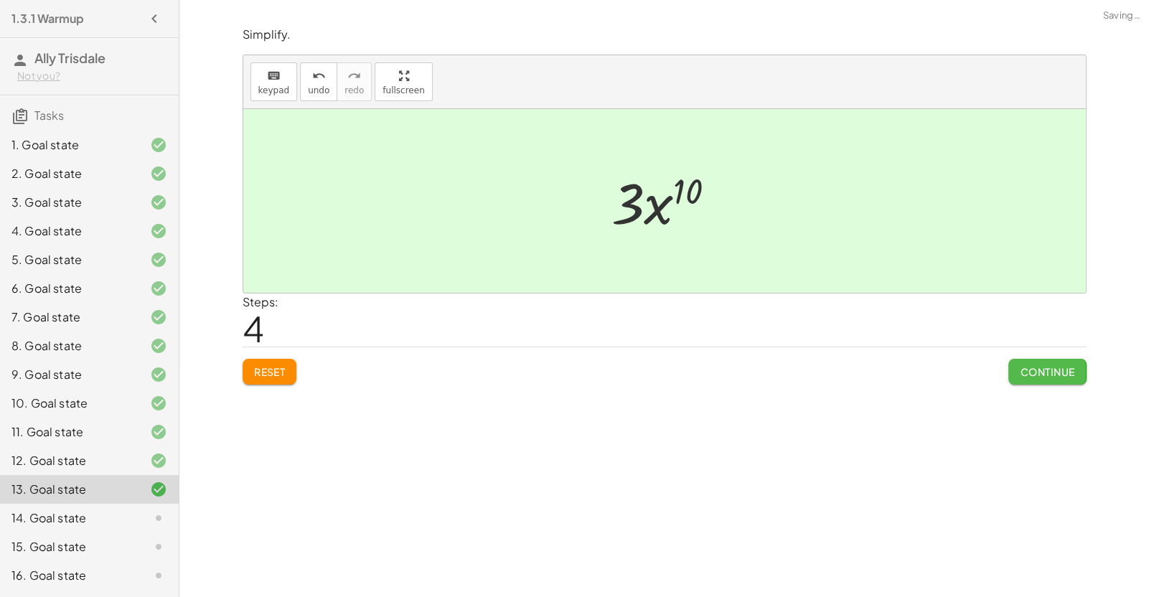
click at [1051, 360] on button "Continue" at bounding box center [1047, 372] width 78 height 26
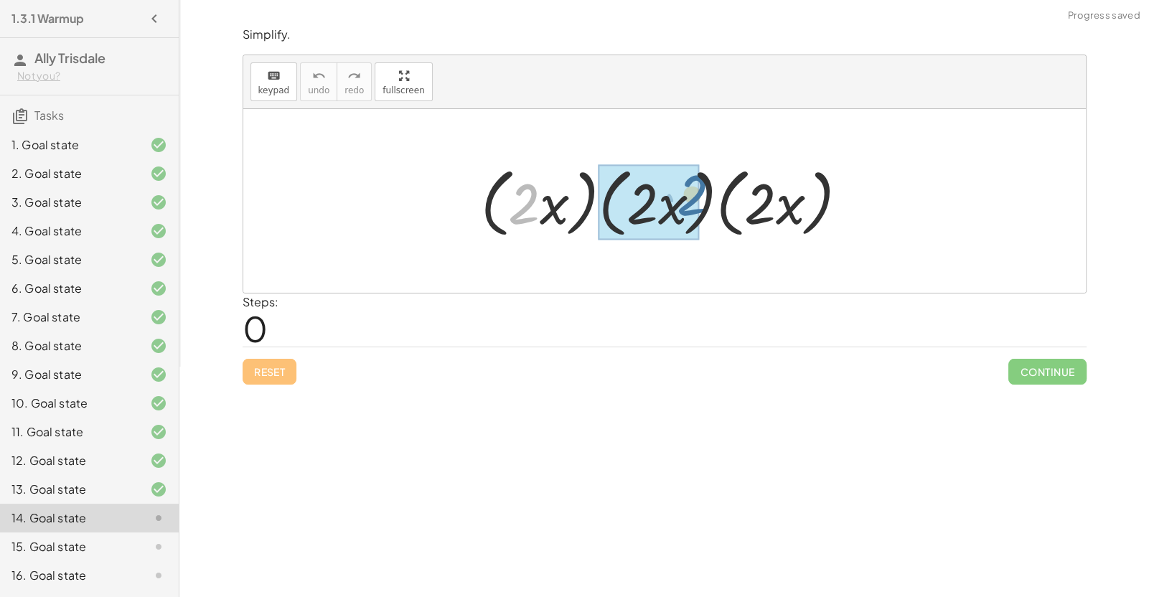
drag, startPoint x: 528, startPoint y: 206, endPoint x: 675, endPoint y: 200, distance: 147.2
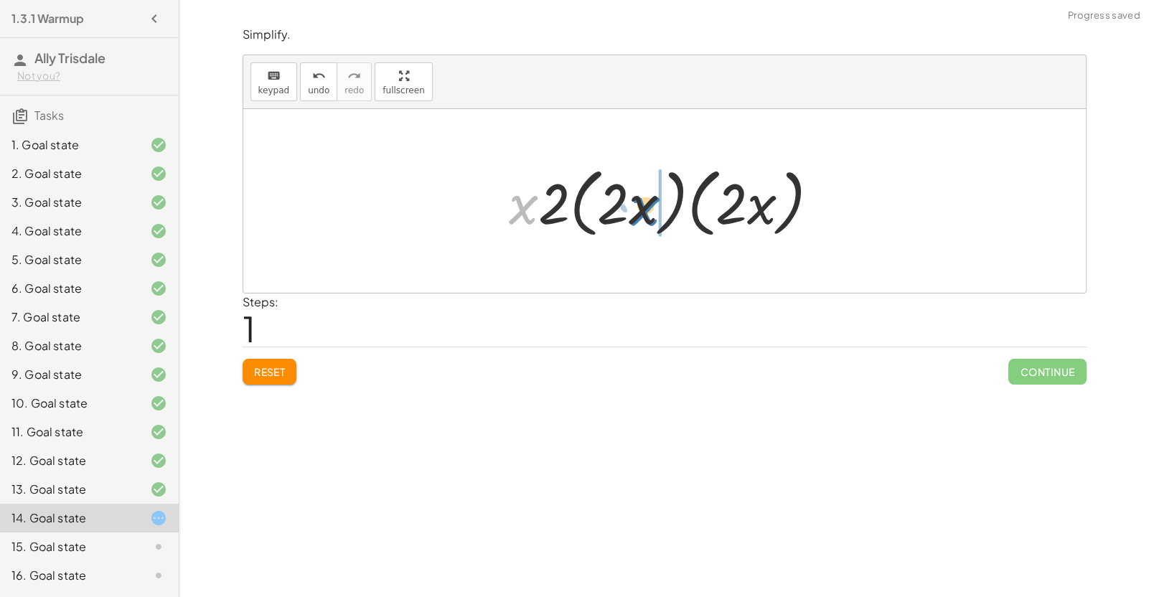
drag, startPoint x: 518, startPoint y: 212, endPoint x: 642, endPoint y: 213, distance: 124.2
click at [642, 213] on div at bounding box center [670, 201] width 336 height 83
drag, startPoint x: 518, startPoint y: 212, endPoint x: 585, endPoint y: 211, distance: 66.8
click at [585, 211] on div at bounding box center [670, 201] width 336 height 83
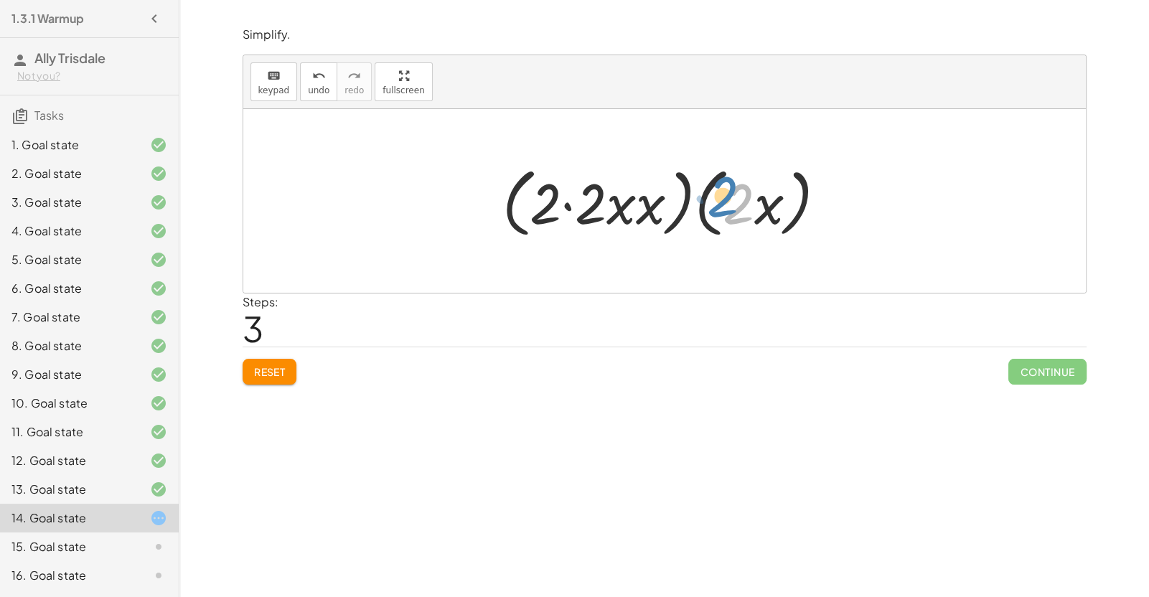
drag, startPoint x: 738, startPoint y: 215, endPoint x: 727, endPoint y: 207, distance: 13.3
click at [727, 207] on div at bounding box center [670, 201] width 350 height 83
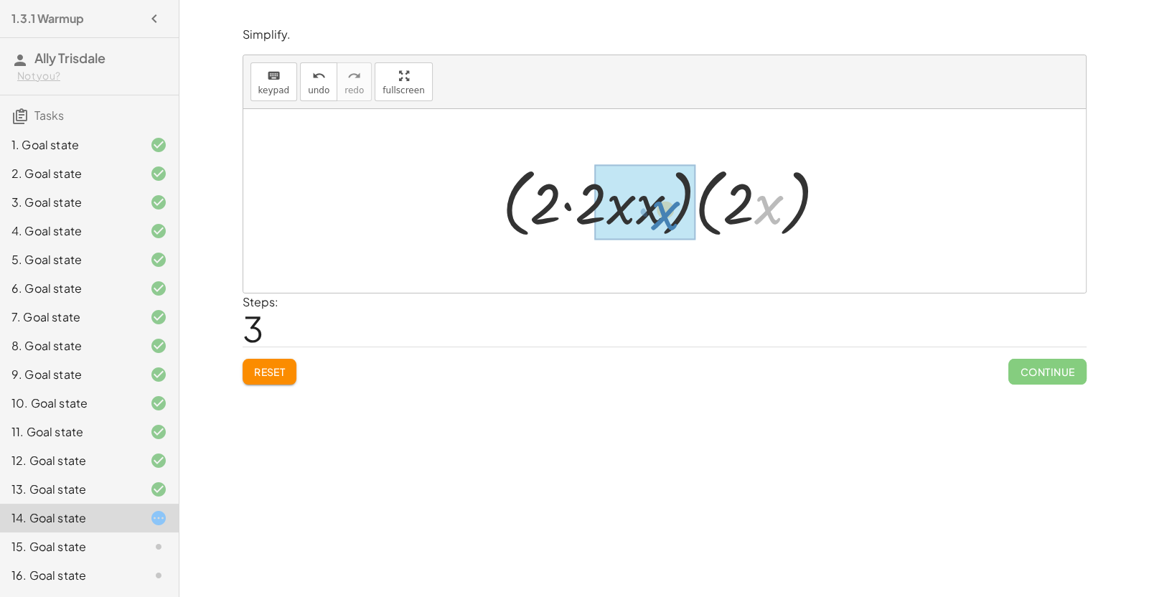
drag, startPoint x: 779, startPoint y: 209, endPoint x: 675, endPoint y: 211, distance: 104.1
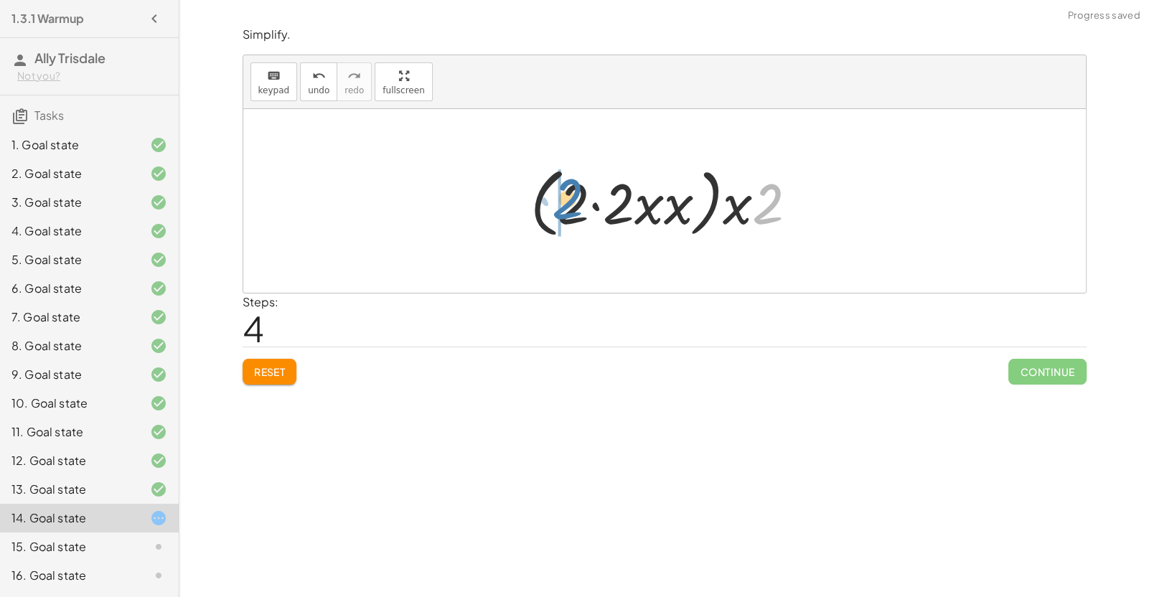
drag, startPoint x: 777, startPoint y: 201, endPoint x: 577, endPoint y: 196, distance: 199.6
click at [577, 196] on div at bounding box center [669, 201] width 293 height 83
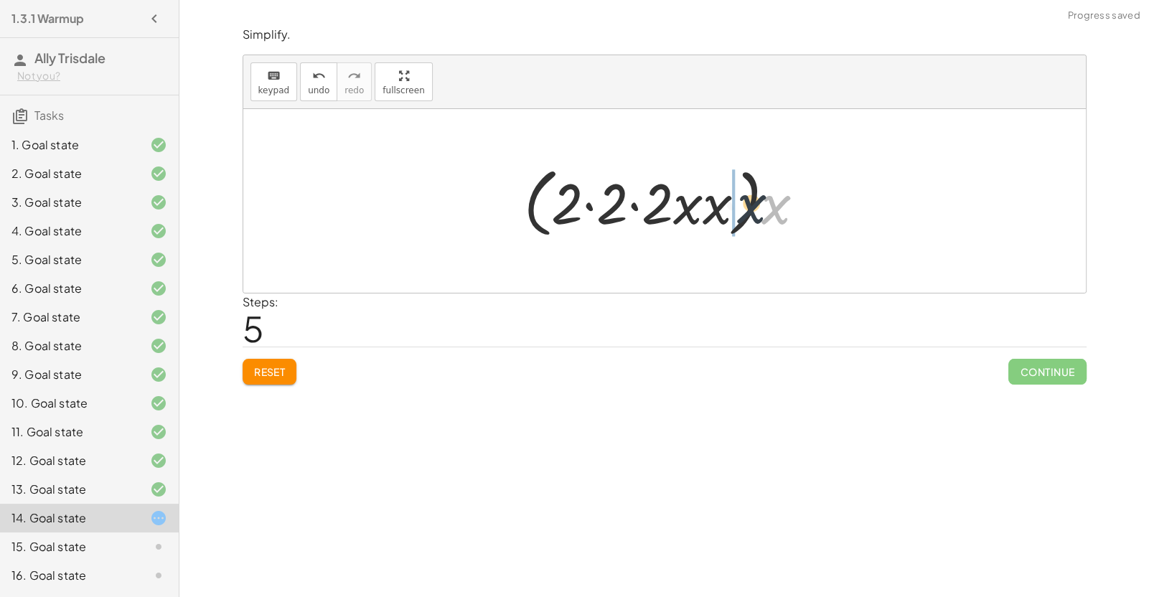
drag, startPoint x: 772, startPoint y: 213, endPoint x: 743, endPoint y: 211, distance: 28.8
click at [743, 211] on div at bounding box center [670, 201] width 306 height 83
click at [724, 210] on div at bounding box center [670, 201] width 250 height 74
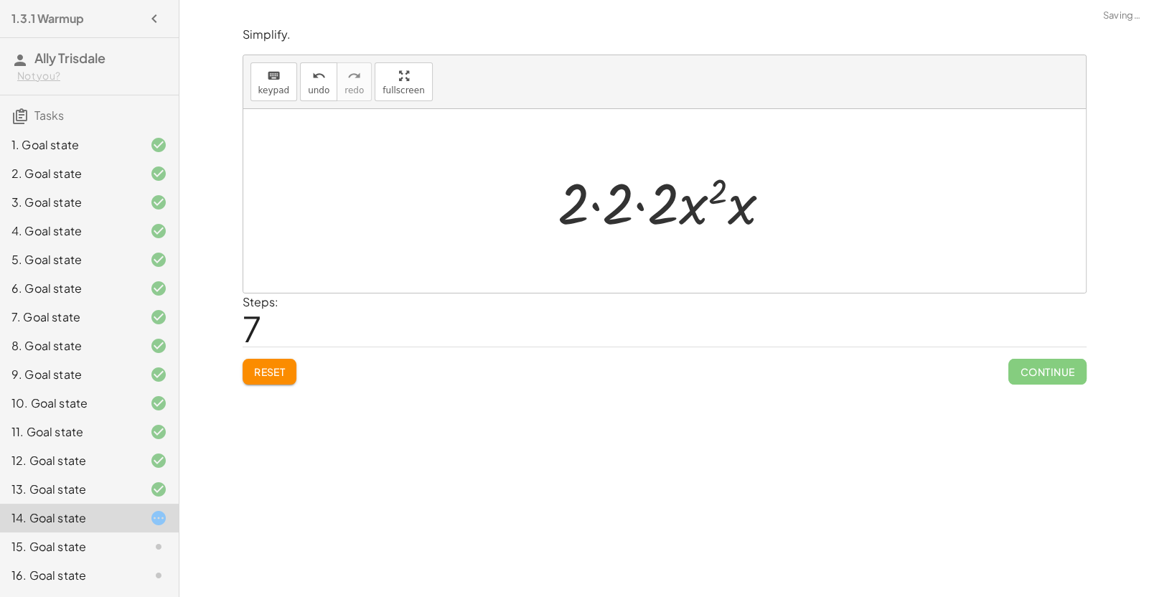
click at [716, 210] on div at bounding box center [669, 201] width 239 height 74
drag, startPoint x: 737, startPoint y: 210, endPoint x: 705, endPoint y: 208, distance: 31.6
click at [665, 208] on div at bounding box center [670, 201] width 210 height 74
click at [637, 209] on div at bounding box center [670, 201] width 166 height 74
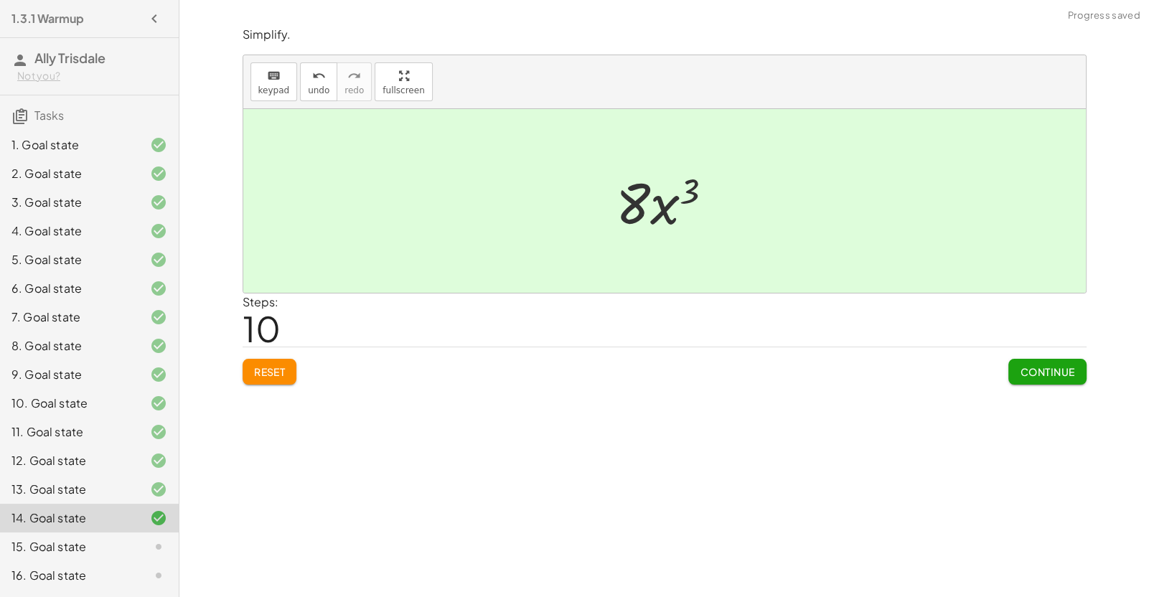
click at [1061, 380] on button "Continue" at bounding box center [1047, 372] width 78 height 26
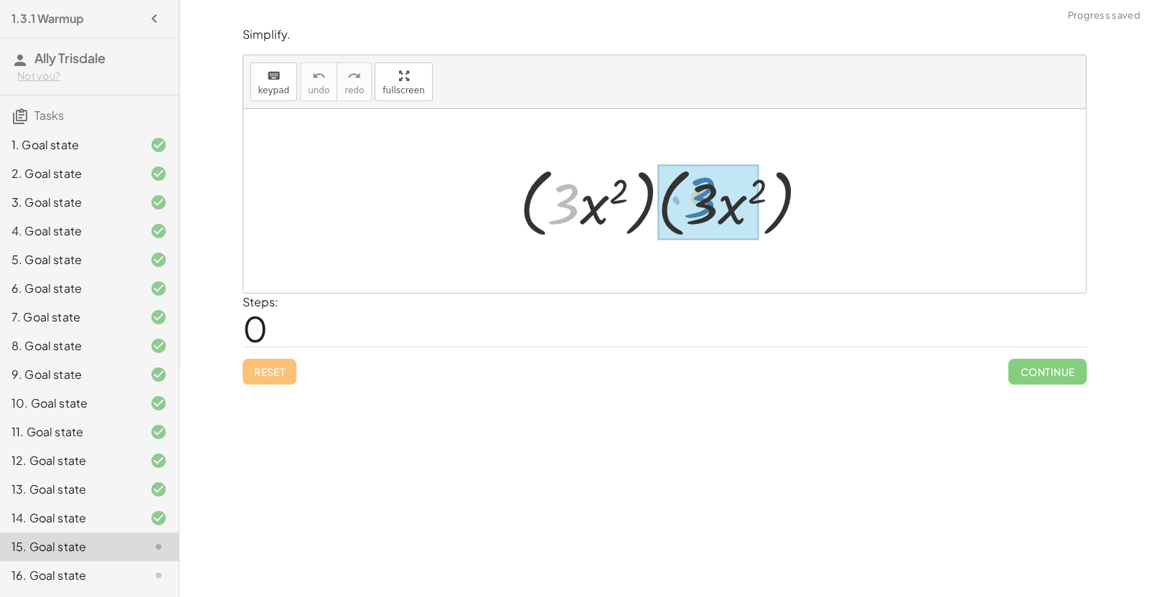
drag, startPoint x: 571, startPoint y: 206, endPoint x: 708, endPoint y: 200, distance: 137.2
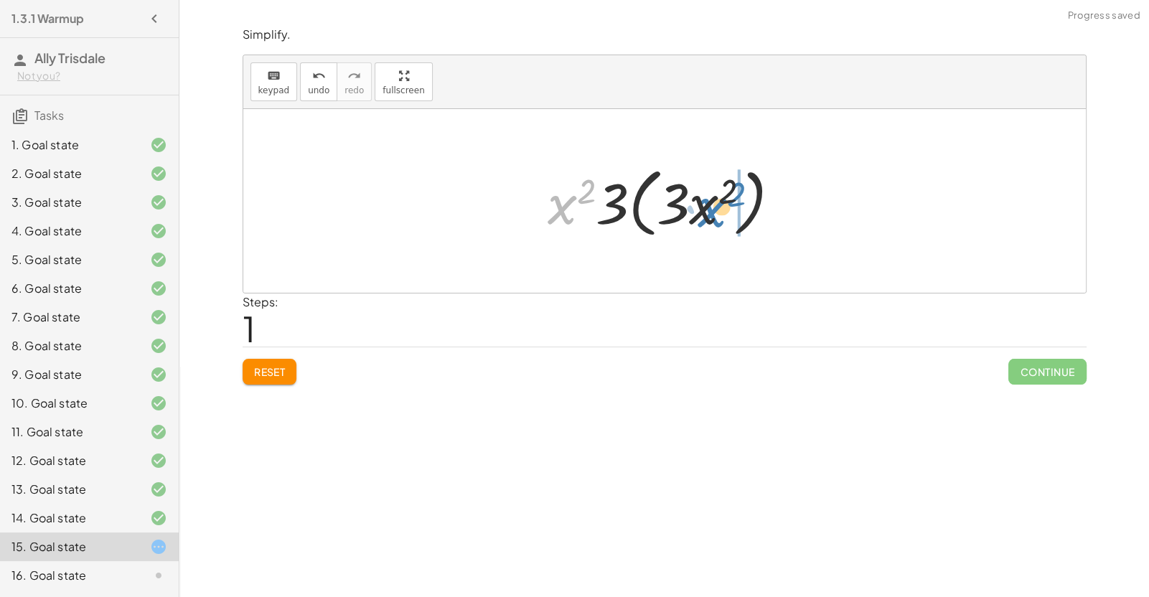
drag, startPoint x: 555, startPoint y: 211, endPoint x: 705, endPoint y: 214, distance: 150.7
click at [705, 214] on div at bounding box center [669, 201] width 258 height 83
drag, startPoint x: 568, startPoint y: 214, endPoint x: 617, endPoint y: 217, distance: 49.7
click at [617, 217] on div at bounding box center [669, 201] width 258 height 83
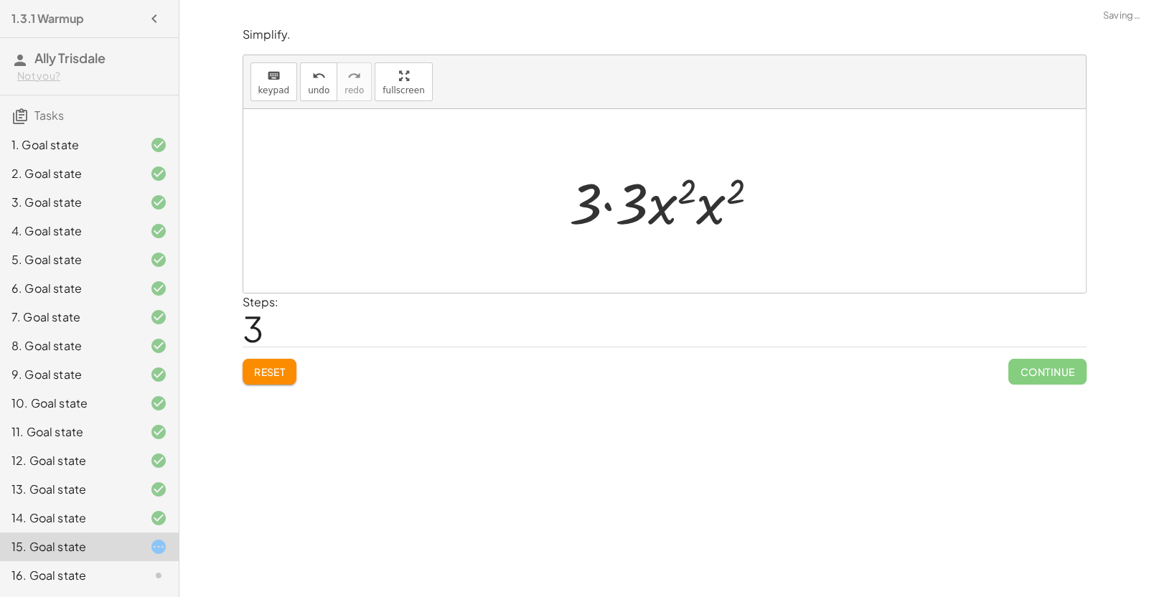
click at [609, 207] on div at bounding box center [669, 201] width 215 height 74
click at [659, 209] on div at bounding box center [670, 201] width 164 height 74
drag, startPoint x: 679, startPoint y: 210, endPoint x: 628, endPoint y: 209, distance: 51.0
click at [690, 200] on div at bounding box center [669, 201] width 167 height 74
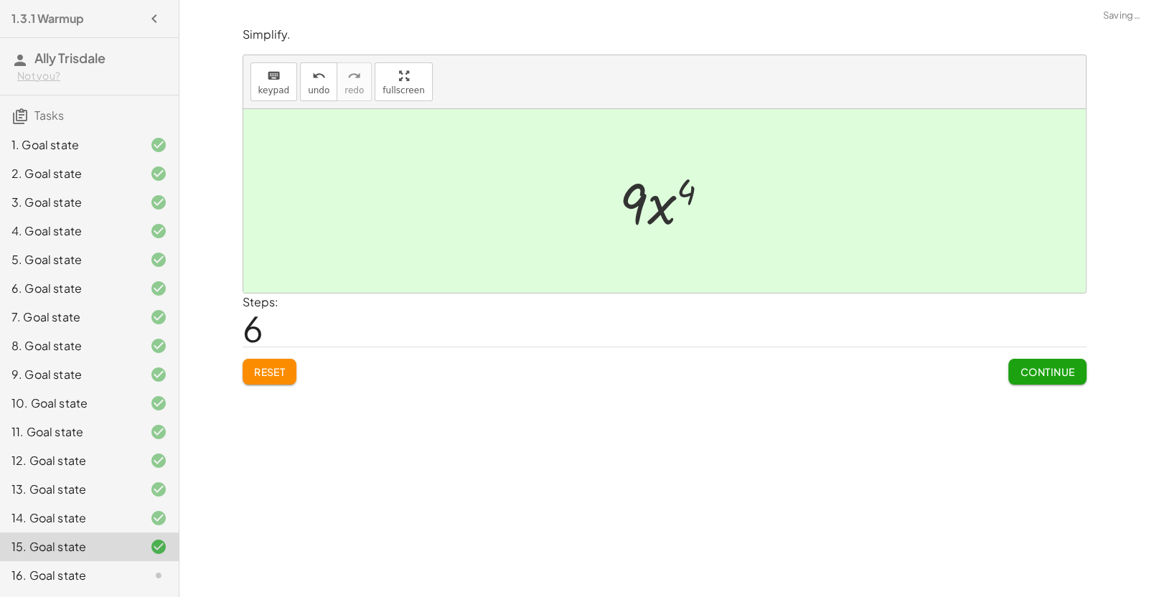
click at [1012, 372] on button "Continue" at bounding box center [1047, 372] width 78 height 26
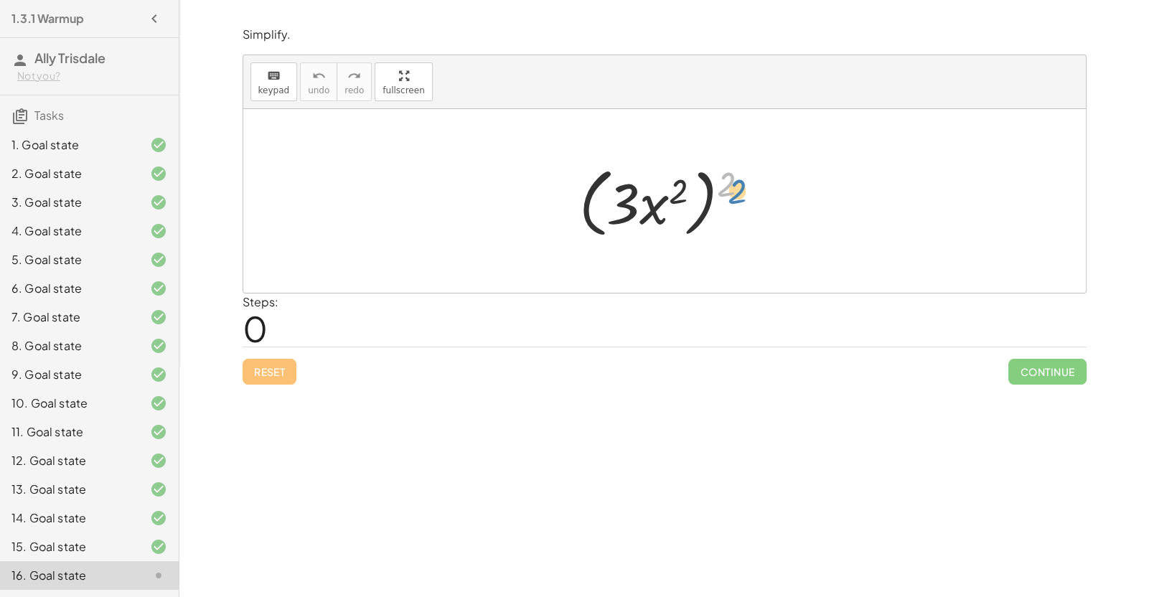
drag, startPoint x: 731, startPoint y: 179, endPoint x: 743, endPoint y: 185, distance: 12.8
click at [743, 185] on div at bounding box center [670, 201] width 197 height 83
drag, startPoint x: 630, startPoint y: 205, endPoint x: 764, endPoint y: 199, distance: 134.4
click at [764, 199] on div at bounding box center [670, 201] width 197 height 83
drag, startPoint x: 731, startPoint y: 193, endPoint x: 678, endPoint y: 212, distance: 57.0
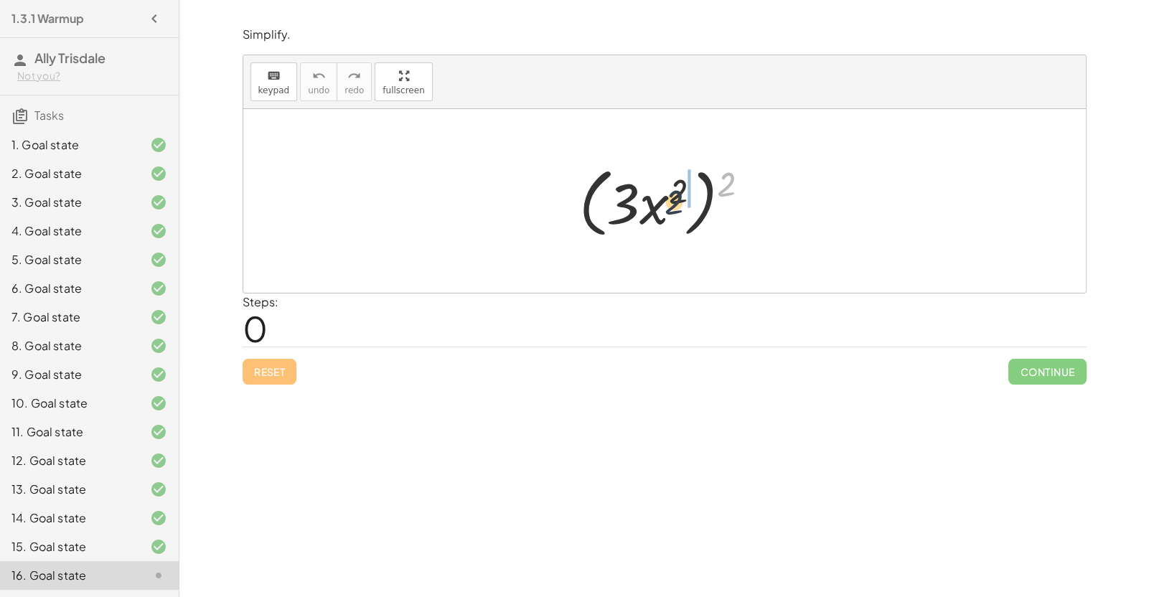
click at [678, 212] on div at bounding box center [670, 201] width 197 height 83
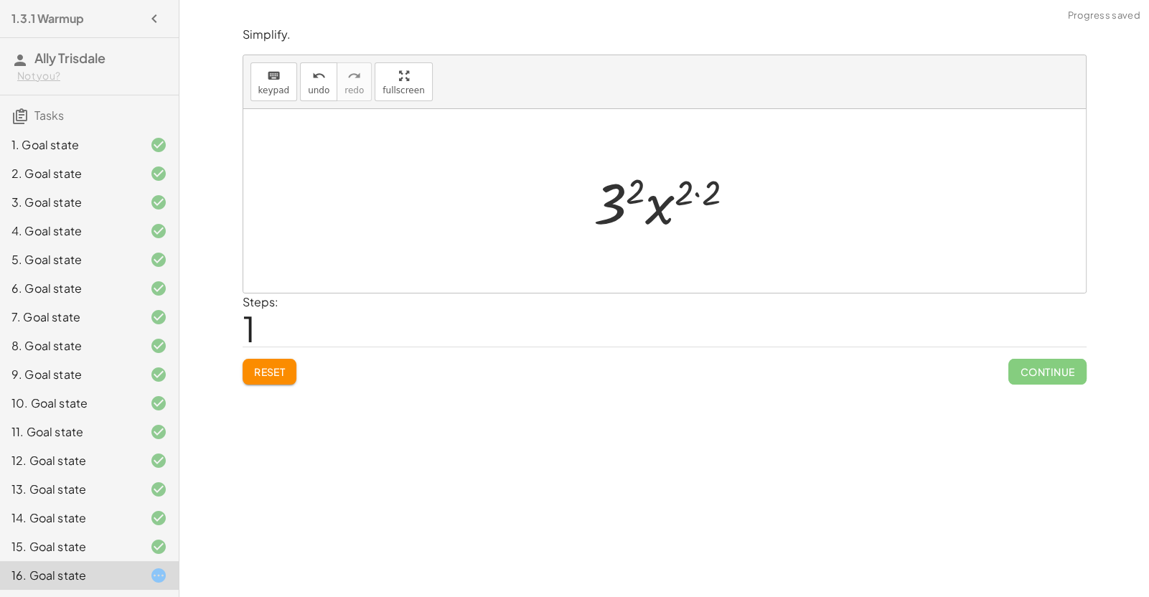
click at [632, 195] on div at bounding box center [669, 201] width 167 height 74
click at [686, 191] on div at bounding box center [670, 201] width 143 height 74
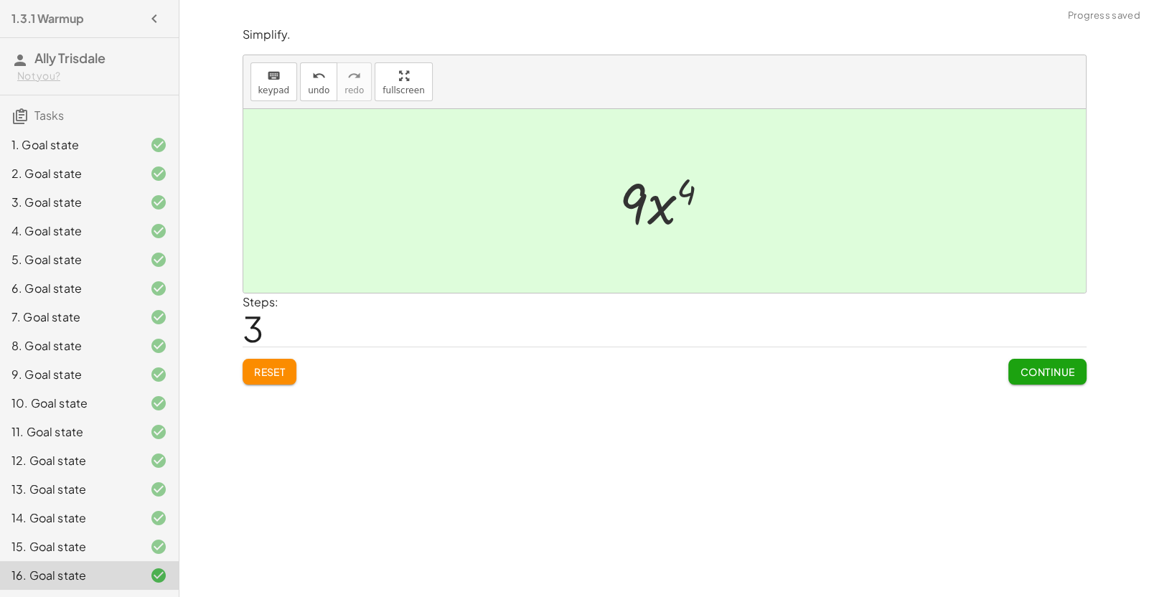
click at [1052, 372] on span "Continue" at bounding box center [1047, 371] width 55 height 13
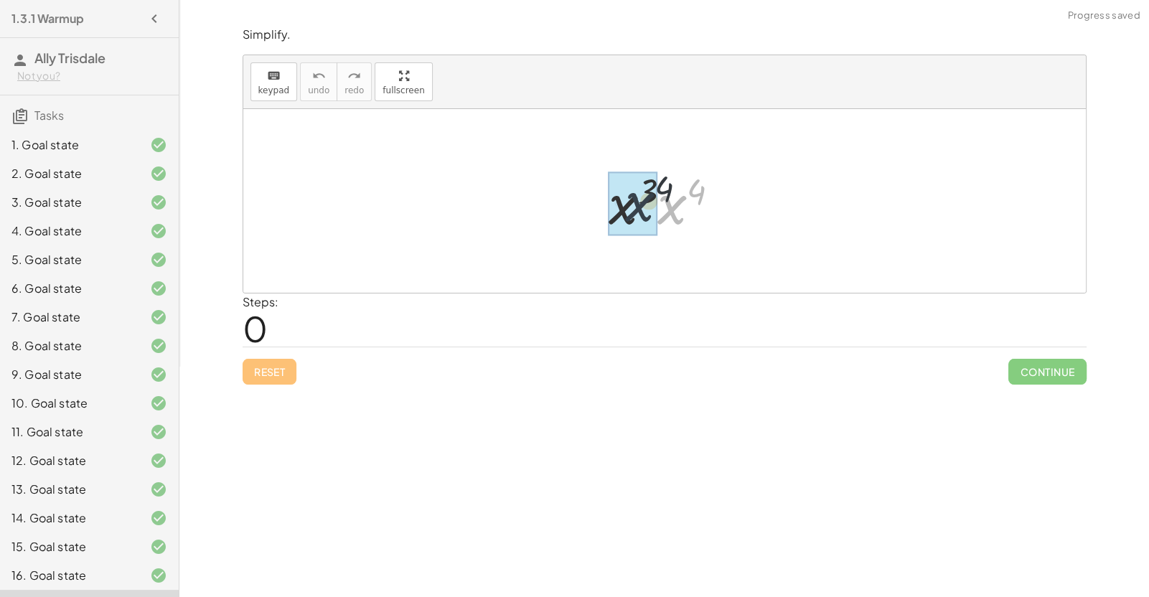
drag, startPoint x: 663, startPoint y: 215, endPoint x: 623, endPoint y: 212, distance: 40.3
click at [672, 196] on div at bounding box center [670, 201] width 140 height 71
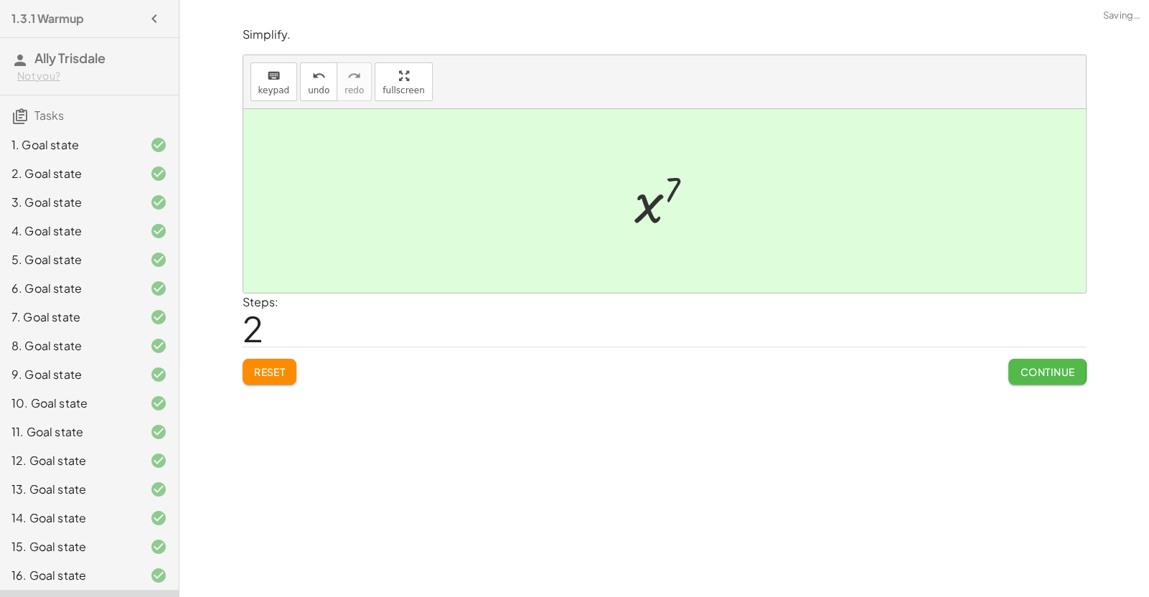
click at [1035, 374] on span "Continue" at bounding box center [1047, 371] width 55 height 13
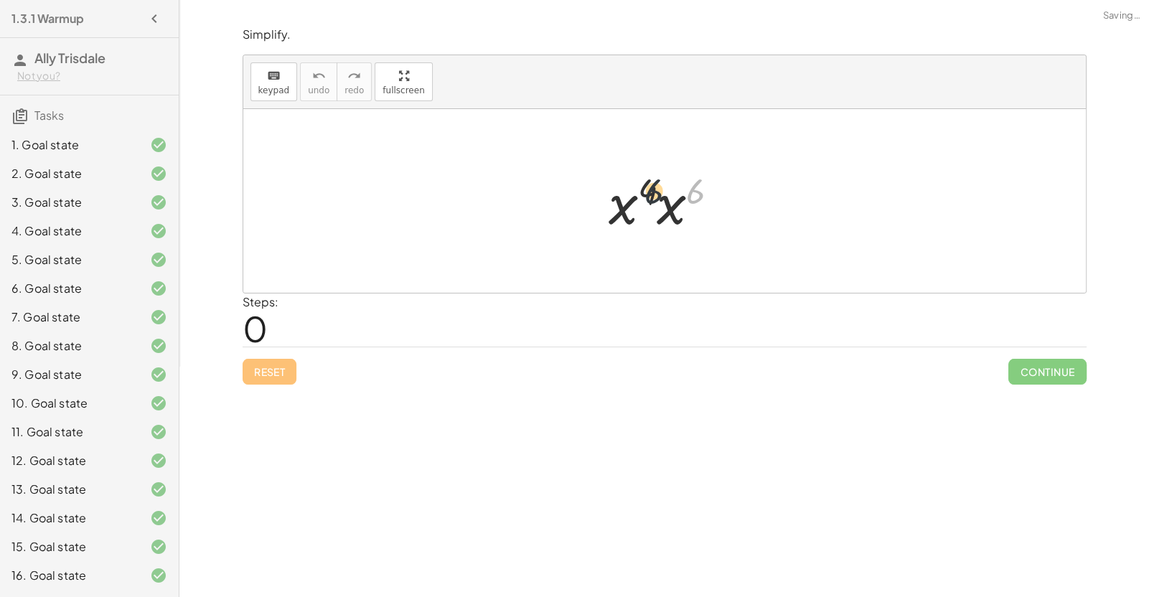
drag, startPoint x: 692, startPoint y: 195, endPoint x: 637, endPoint y: 196, distance: 55.3
click at [637, 196] on div at bounding box center [669, 201] width 136 height 74
drag, startPoint x: 661, startPoint y: 208, endPoint x: 611, endPoint y: 208, distance: 50.2
click at [669, 186] on div at bounding box center [669, 201] width 139 height 71
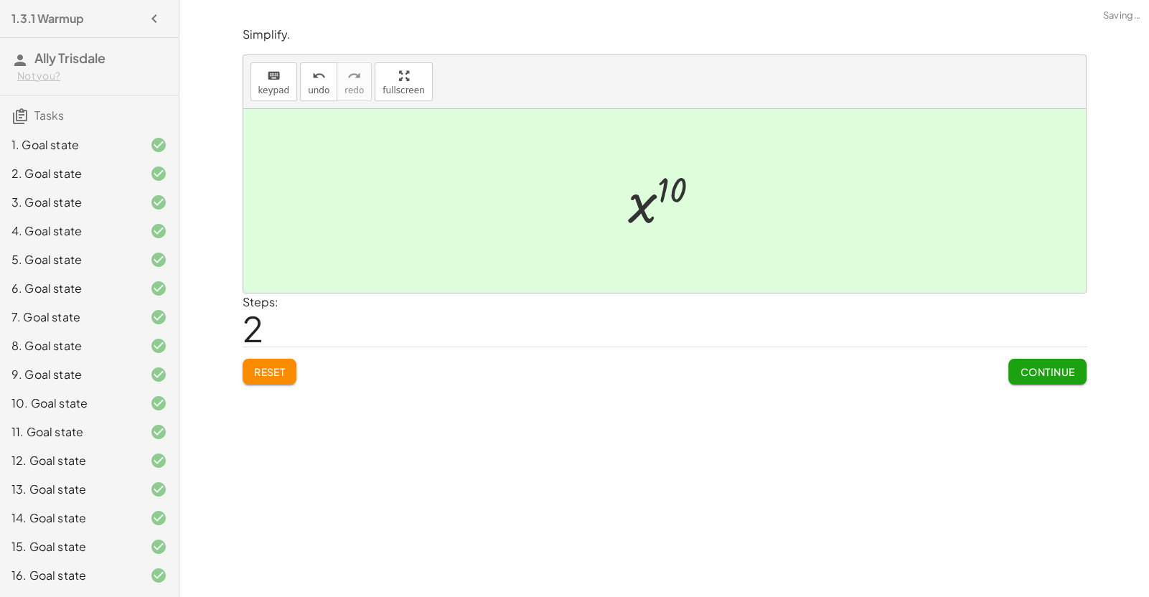
click at [1036, 369] on span "Continue" at bounding box center [1047, 371] width 55 height 13
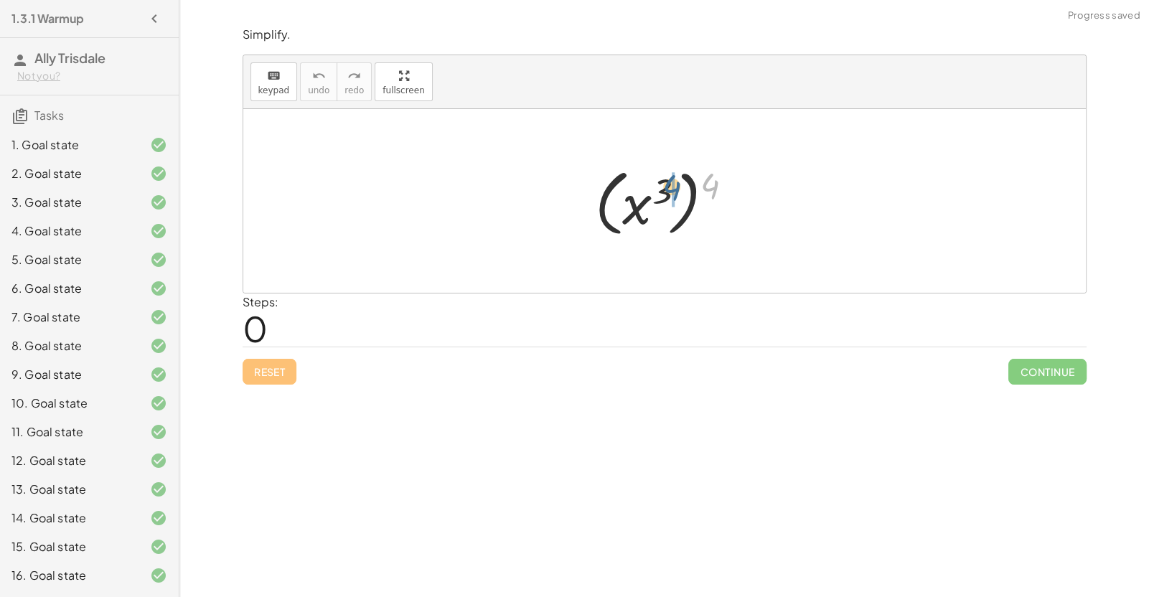
drag, startPoint x: 703, startPoint y: 182, endPoint x: 661, endPoint y: 182, distance: 41.6
click at [661, 182] on div at bounding box center [670, 201] width 164 height 80
click at [670, 192] on div at bounding box center [670, 201] width 116 height 71
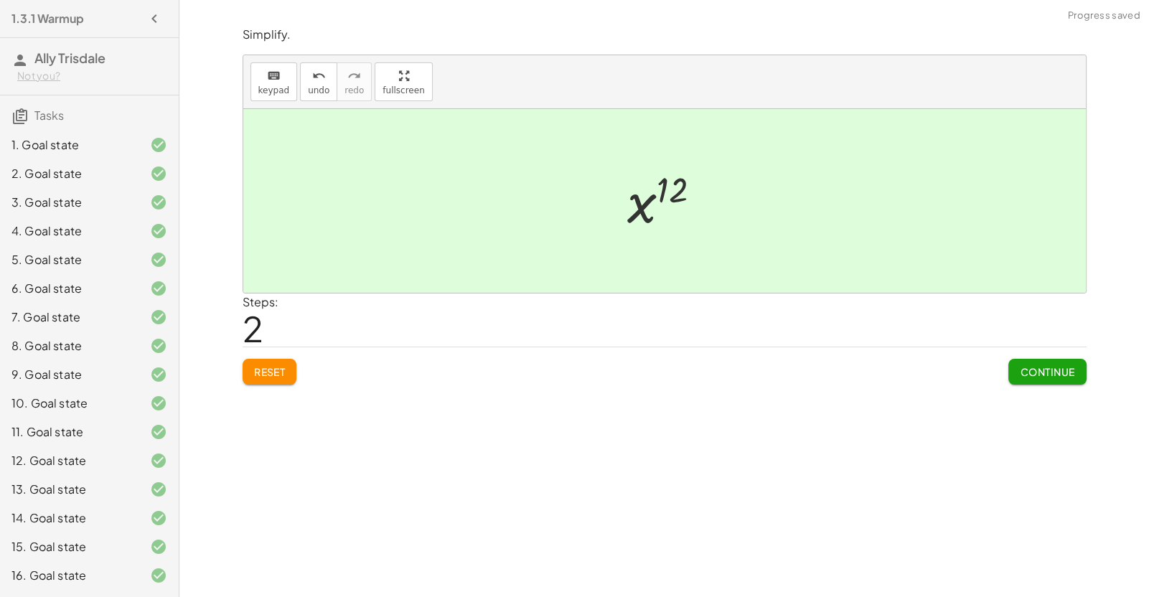
click at [1037, 367] on span "Continue" at bounding box center [1047, 371] width 55 height 13
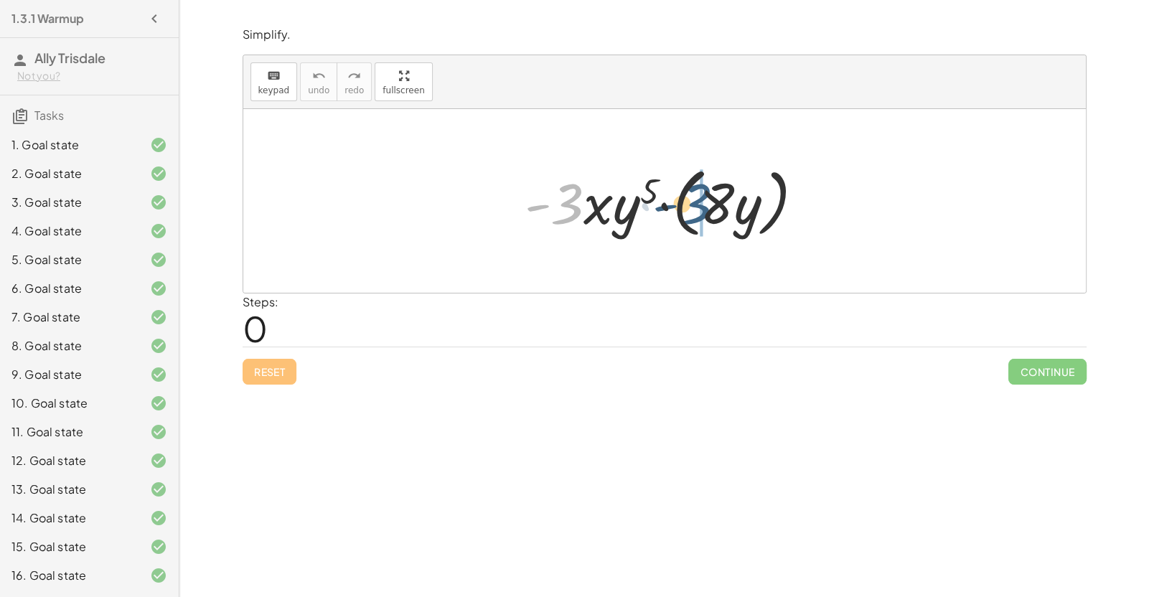
drag, startPoint x: 575, startPoint y: 212, endPoint x: 716, endPoint y: 212, distance: 140.7
click at [716, 212] on div at bounding box center [670, 201] width 306 height 83
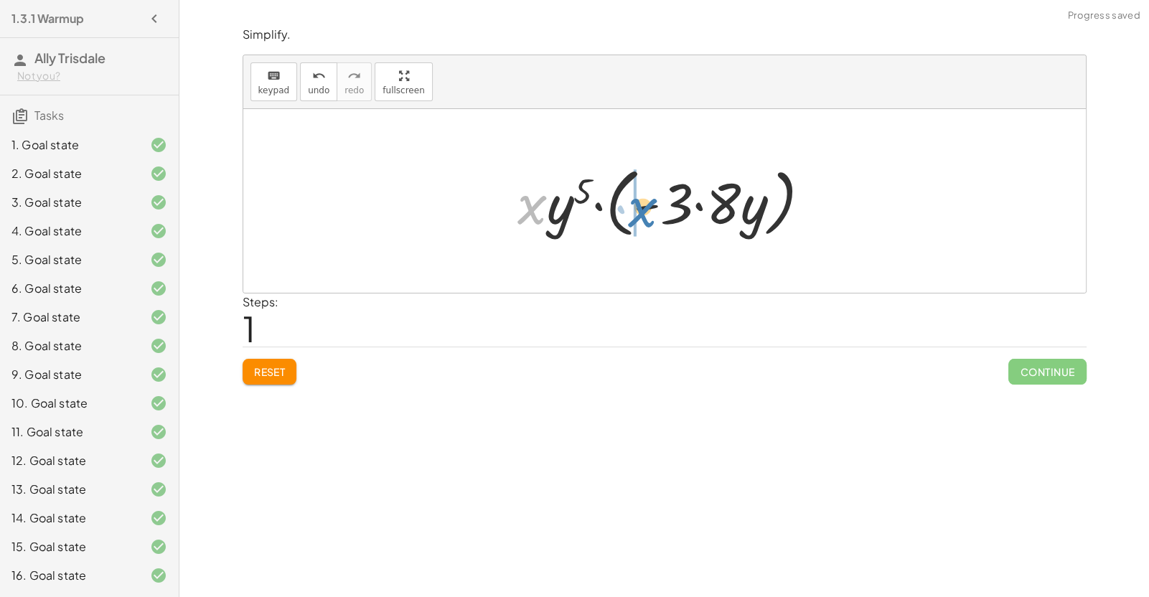
drag, startPoint x: 525, startPoint y: 212, endPoint x: 628, endPoint y: 214, distance: 102.6
click at [628, 214] on div at bounding box center [669, 201] width 319 height 83
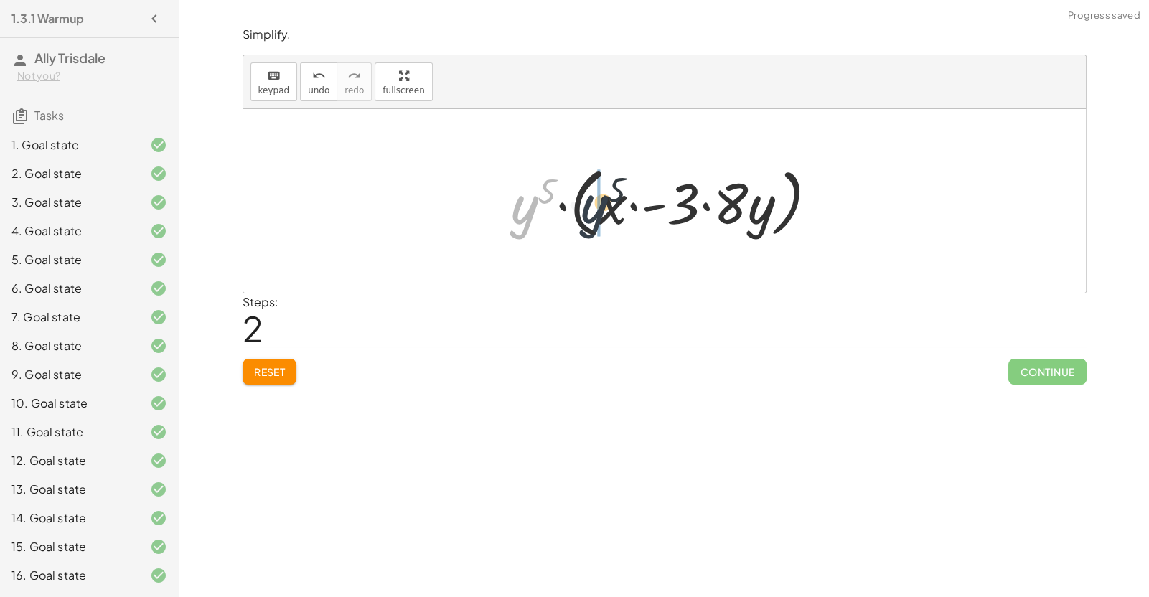
drag, startPoint x: 522, startPoint y: 221, endPoint x: 593, endPoint y: 217, distance: 71.1
click at [593, 217] on div at bounding box center [670, 201] width 333 height 83
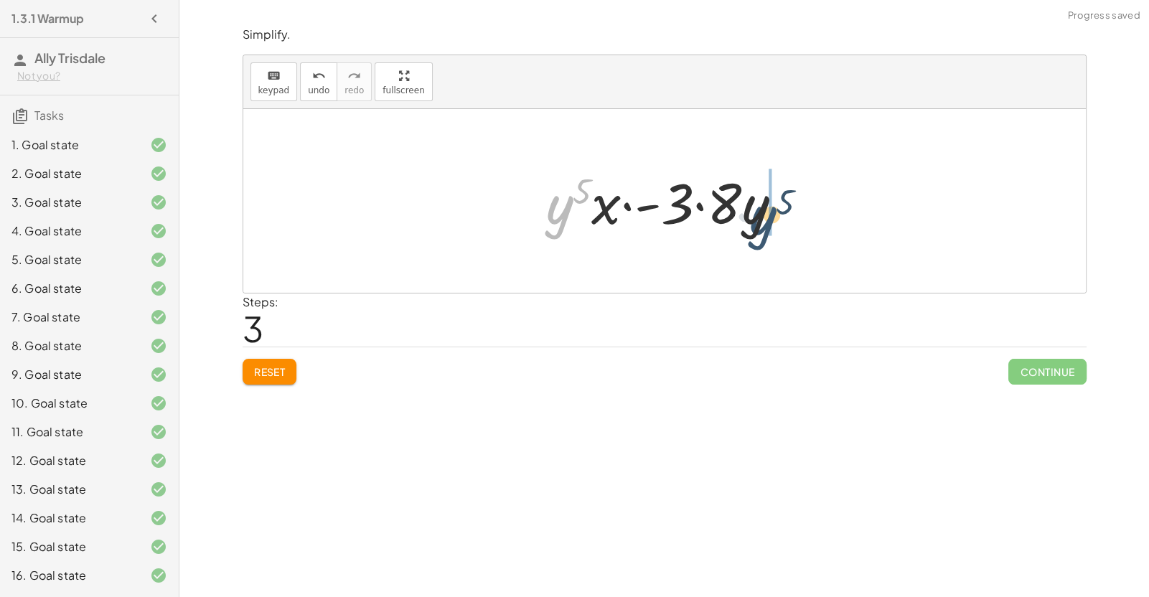
drag, startPoint x: 557, startPoint y: 209, endPoint x: 768, endPoint y: 219, distance: 211.2
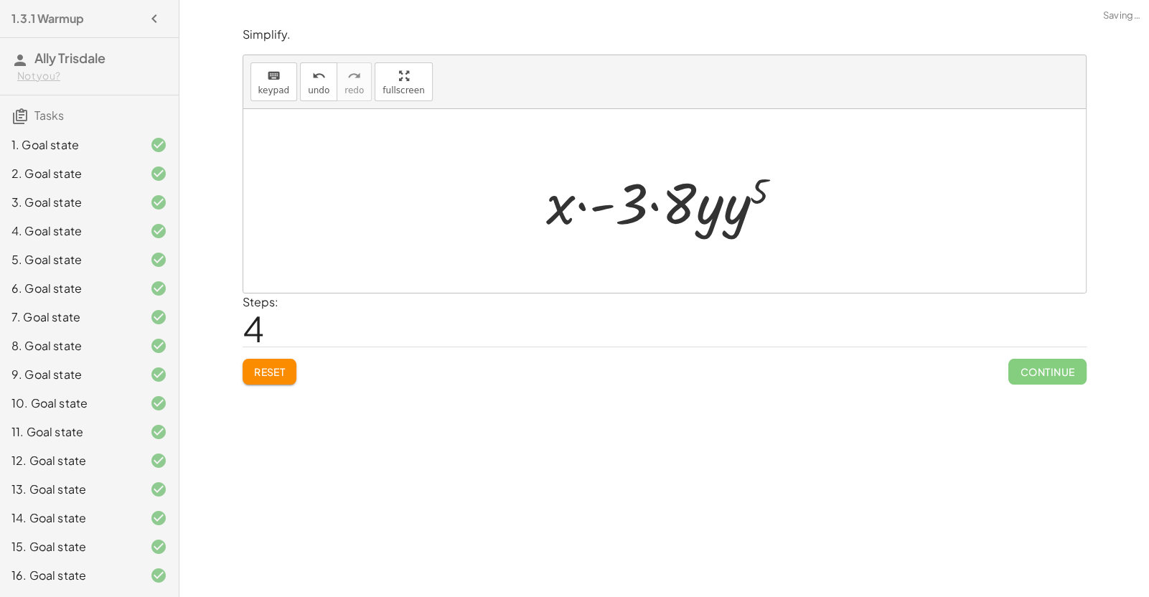
click at [719, 217] on div at bounding box center [670, 201] width 262 height 74
click at [728, 215] on div at bounding box center [670, 201] width 262 height 74
click at [724, 213] on div at bounding box center [670, 201] width 236 height 74
click at [692, 203] on div at bounding box center [670, 201] width 236 height 74
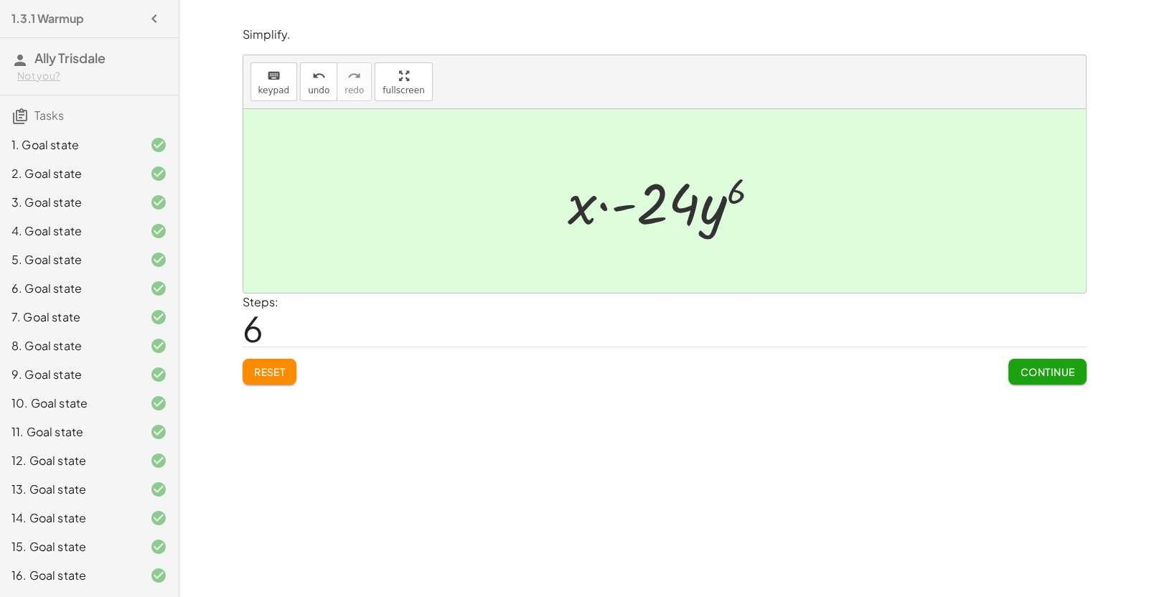
click at [1046, 360] on button "Continue" at bounding box center [1047, 372] width 78 height 26
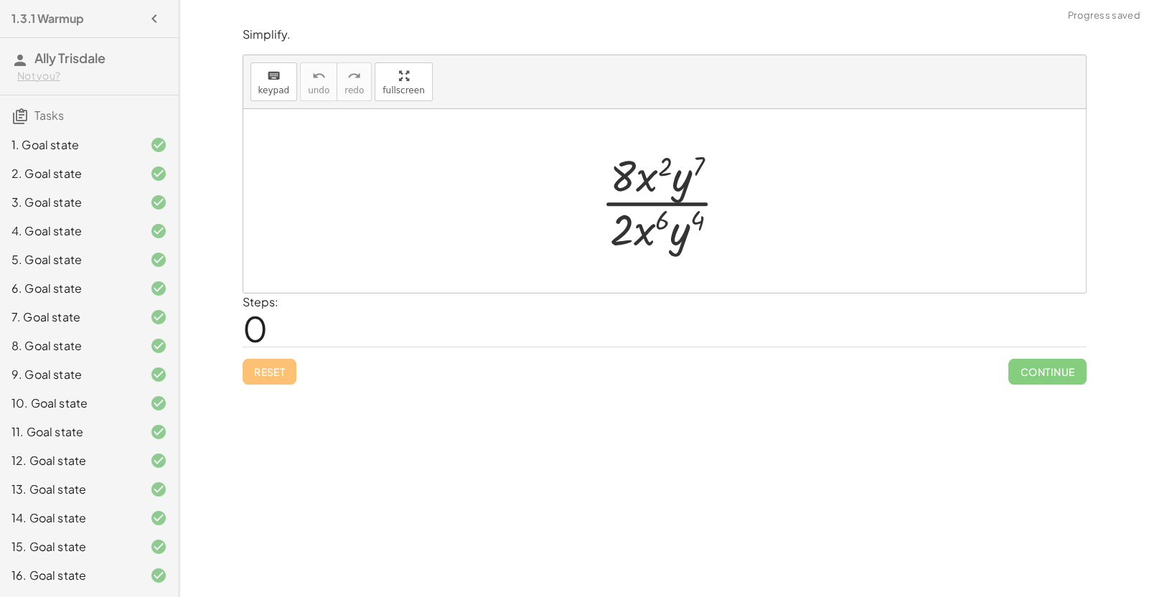
click at [647, 177] on div at bounding box center [670, 201] width 153 height 111
drag, startPoint x: 625, startPoint y: 222, endPoint x: 625, endPoint y: 179, distance: 43.1
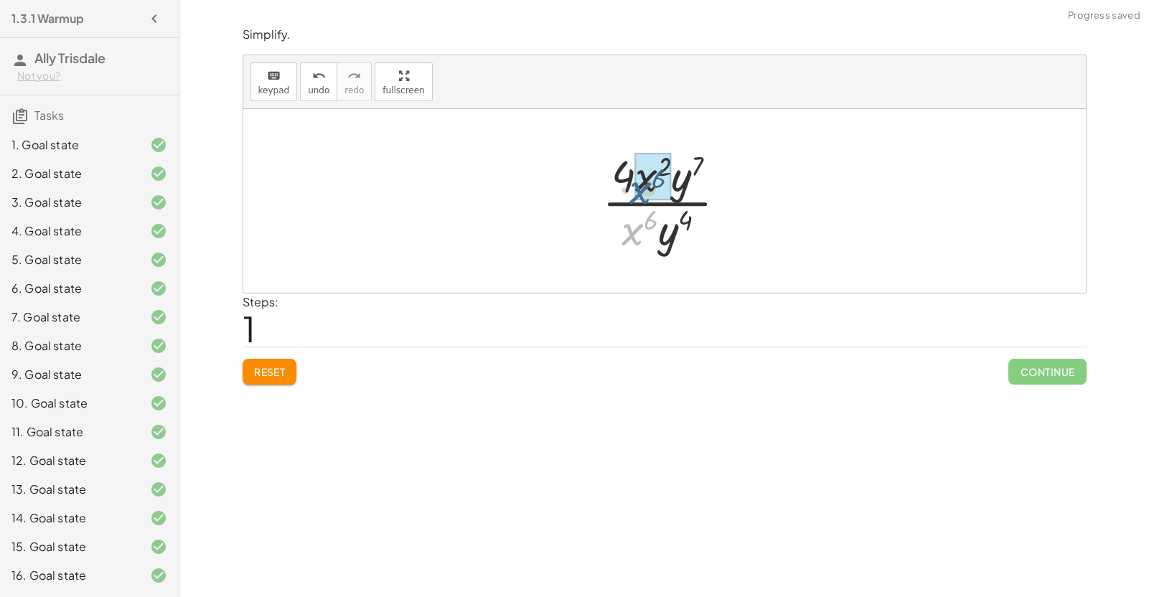
drag, startPoint x: 634, startPoint y: 224, endPoint x: 642, endPoint y: 170, distance: 54.4
drag, startPoint x: 652, startPoint y: 228, endPoint x: 686, endPoint y: 190, distance: 50.8
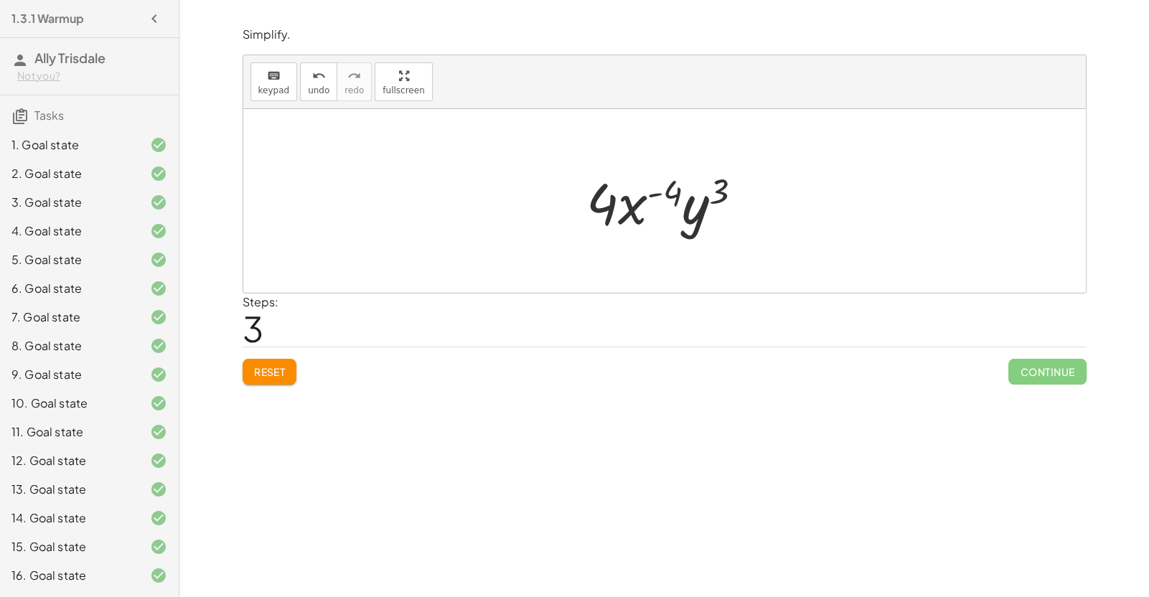
click at [612, 208] on div at bounding box center [670, 201] width 182 height 74
click at [611, 208] on div at bounding box center [670, 201] width 182 height 74
drag, startPoint x: 629, startPoint y: 210, endPoint x: 705, endPoint y: 220, distance: 76.6
click at [705, 220] on div at bounding box center [670, 201] width 182 height 74
drag, startPoint x: 685, startPoint y: 213, endPoint x: 678, endPoint y: 215, distance: 7.3
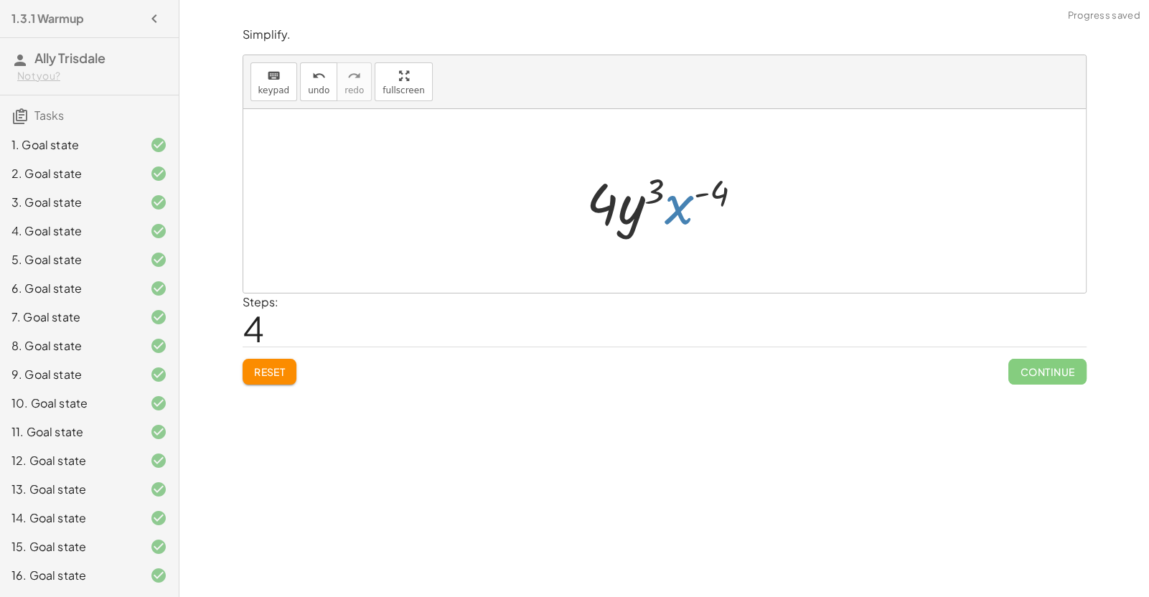
click at [678, 215] on div at bounding box center [670, 201] width 182 height 74
click at [701, 194] on div at bounding box center [670, 201] width 182 height 74
drag, startPoint x: 716, startPoint y: 194, endPoint x: 672, endPoint y: 248, distance: 70.4
drag, startPoint x: 678, startPoint y: 212, endPoint x: 702, endPoint y: 232, distance: 31.6
click at [702, 232] on div at bounding box center [670, 201] width 182 height 74
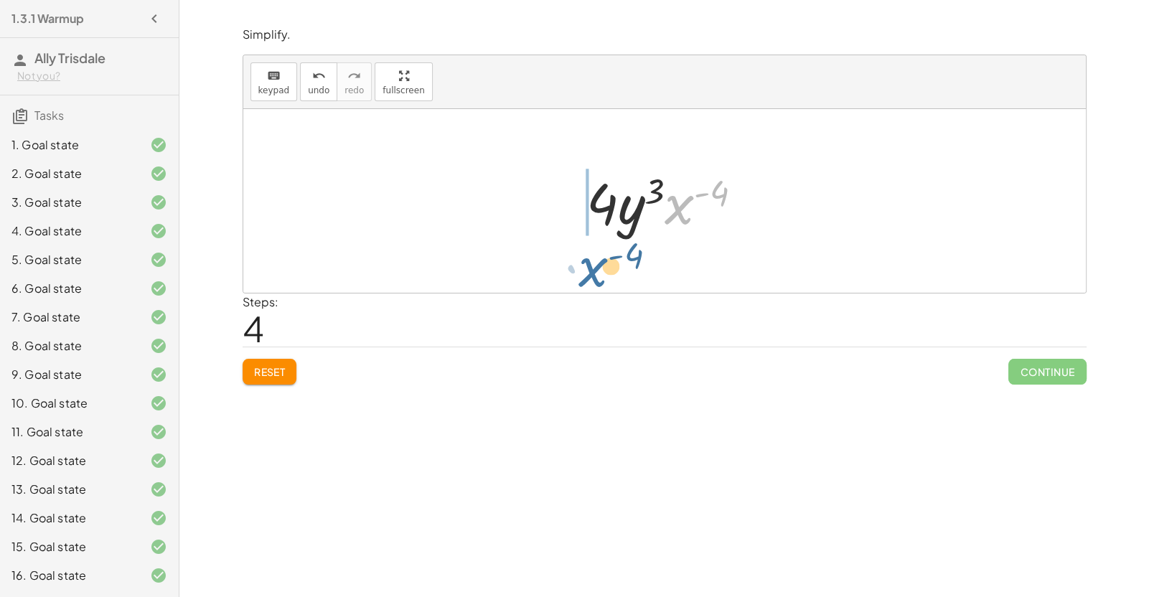
drag, startPoint x: 676, startPoint y: 214, endPoint x: 585, endPoint y: 275, distance: 109.7
click at [585, 275] on div "· 8 · x 2 · y 7 · 2 · x 6 · y 4 · 4 · x 2 · y 7 · x 6 · y 4 · 4 · x ( + 2 − 6 )…" at bounding box center [664, 201] width 843 height 184
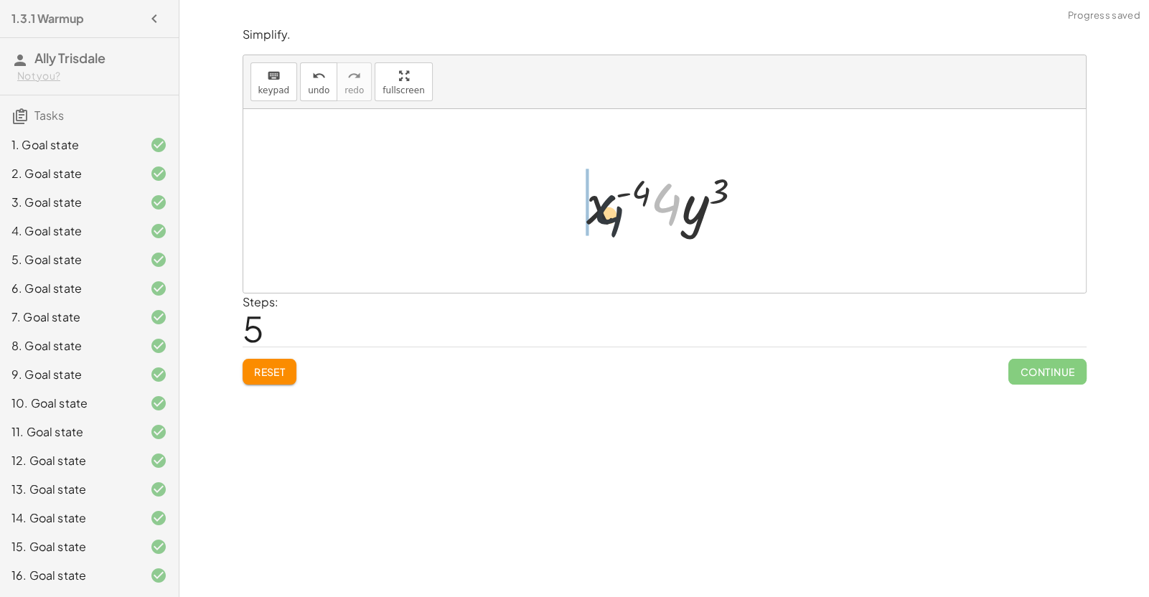
drag, startPoint x: 665, startPoint y: 207, endPoint x: 570, endPoint y: 220, distance: 96.4
drag, startPoint x: 624, startPoint y: 217, endPoint x: 699, endPoint y: 227, distance: 76.0
click at [699, 227] on div at bounding box center [670, 201] width 182 height 74
drag, startPoint x: 637, startPoint y: 221, endPoint x: 530, endPoint y: 228, distance: 107.2
click at [530, 228] on div "· 8 · x 2 · y 7 · 2 · x 6 · y 4 · 4 · x 2 · y 7 · x 6 · y 4 · 4 · x ( + 2 − 6 )…" at bounding box center [664, 201] width 843 height 184
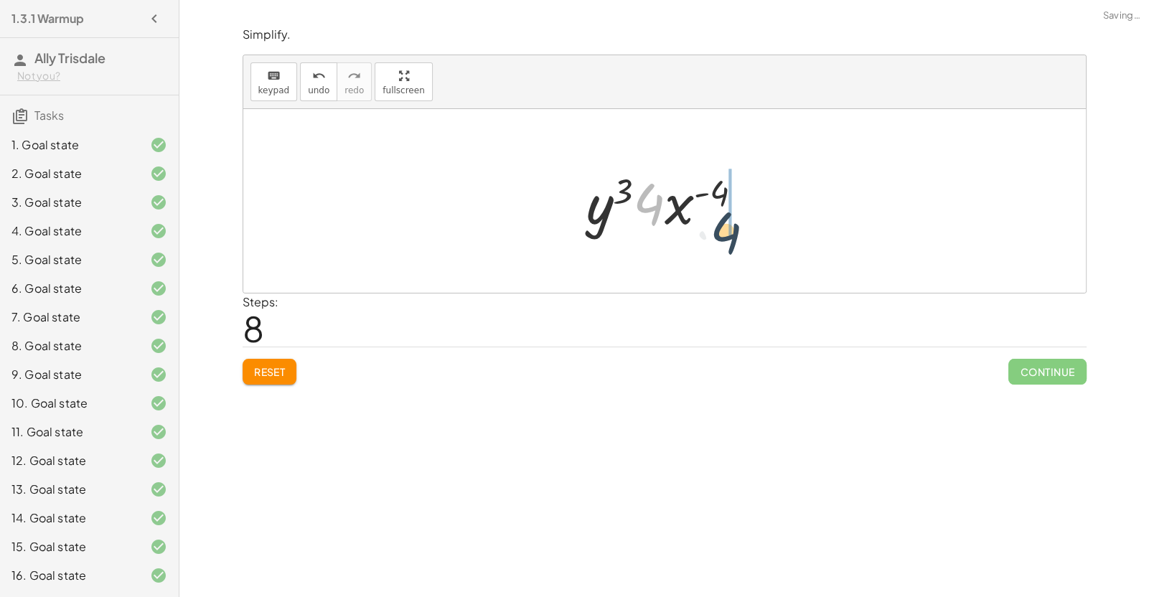
drag, startPoint x: 650, startPoint y: 212, endPoint x: 729, endPoint y: 240, distance: 83.5
click at [729, 240] on div "· 8 · x 2 · y 7 · 2 · x 6 · y 4 · 4 · x 2 · y 7 · x 6 · y 4 · 4 · x ( + 2 − 6 )…" at bounding box center [665, 201] width 200 height 81
click at [268, 367] on span "Reset" at bounding box center [270, 371] width 32 height 13
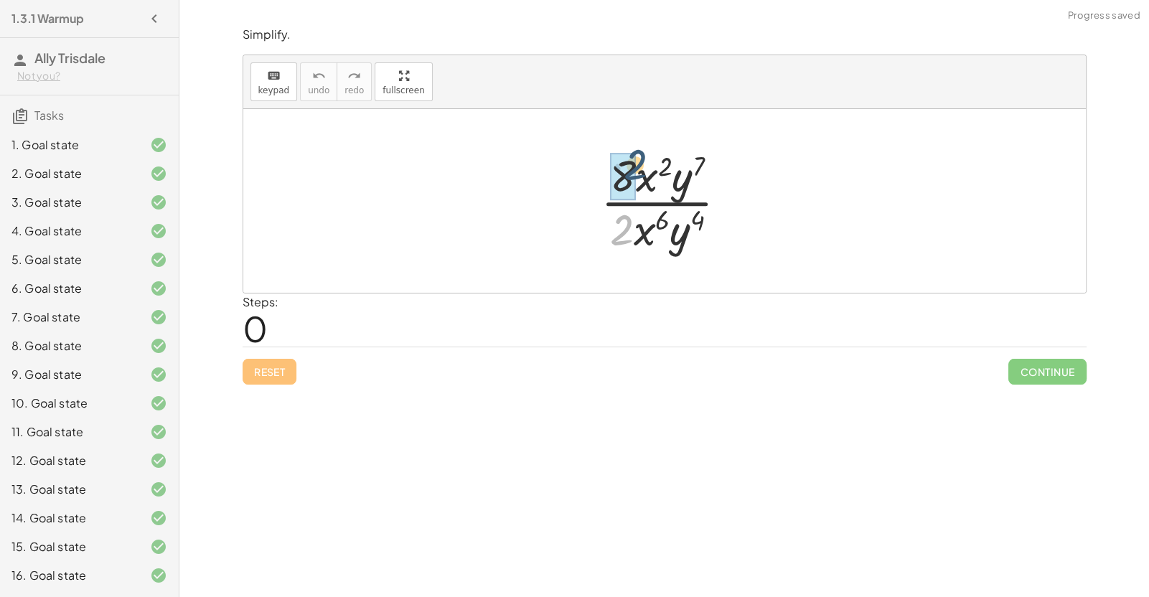
drag, startPoint x: 615, startPoint y: 237, endPoint x: 629, endPoint y: 171, distance: 67.4
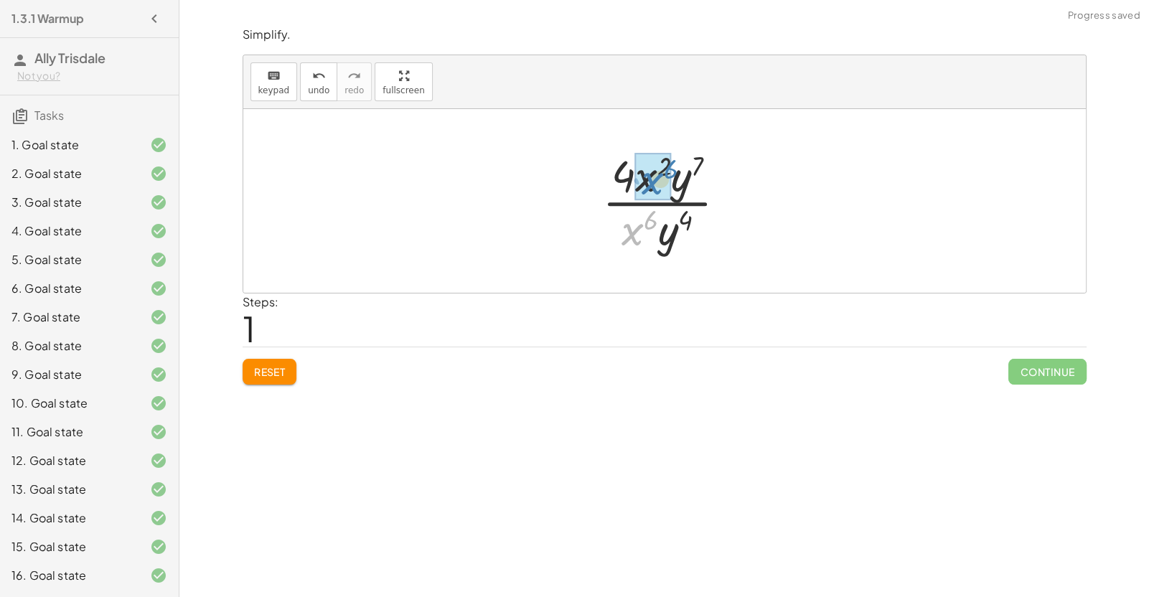
drag, startPoint x: 636, startPoint y: 229, endPoint x: 654, endPoint y: 178, distance: 54.0
drag, startPoint x: 682, startPoint y: 182, endPoint x: 646, endPoint y: 255, distance: 81.5
click at [646, 255] on div at bounding box center [670, 201] width 162 height 111
drag, startPoint x: 668, startPoint y: 223, endPoint x: 705, endPoint y: 168, distance: 66.7
click at [705, 168] on div at bounding box center [670, 201] width 130 height 111
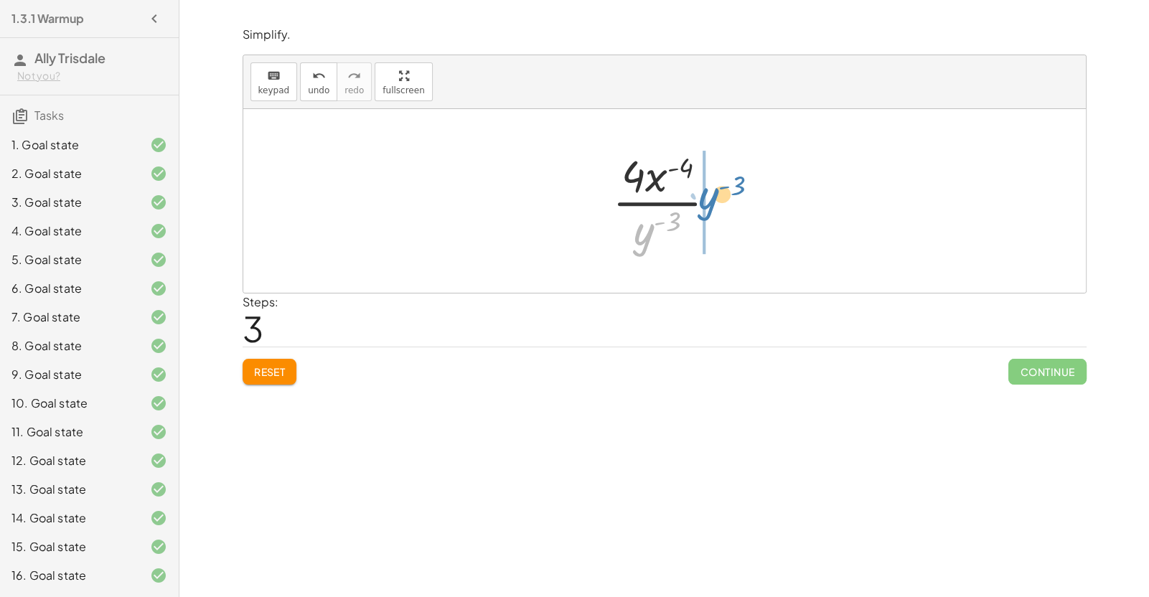
drag, startPoint x: 646, startPoint y: 244, endPoint x: 711, endPoint y: 208, distance: 73.9
click at [711, 208] on div at bounding box center [670, 201] width 130 height 111
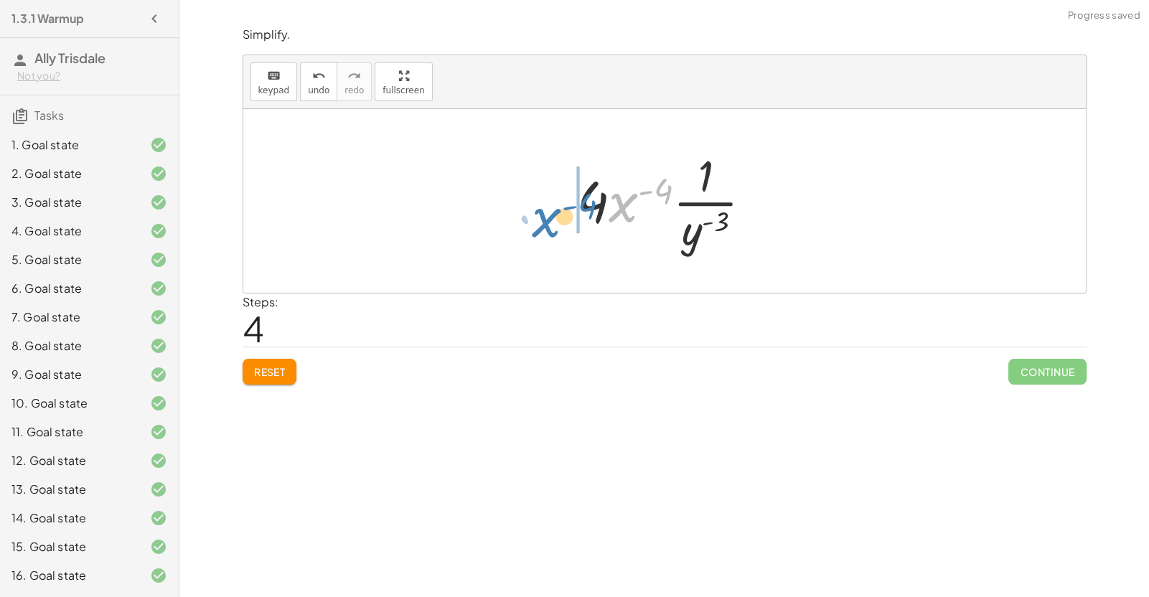
drag, startPoint x: 623, startPoint y: 201, endPoint x: 542, endPoint y: 215, distance: 82.2
click at [542, 215] on div "· 8 · x 2 · y 7 · 2 · x 6 · y 4 · 4 · x 2 · y 7 · x 6 · y 4 · 4 · x ( + 2 − 6 )…" at bounding box center [664, 201] width 843 height 184
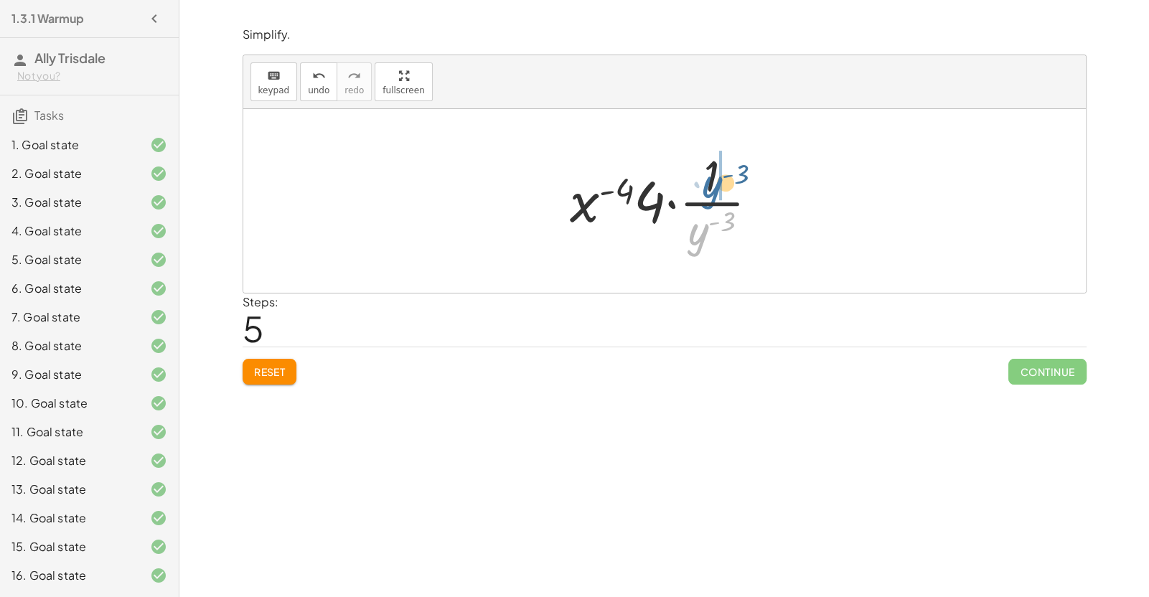
drag, startPoint x: 708, startPoint y: 228, endPoint x: 717, endPoint y: 179, distance: 50.4
click at [717, 179] on div at bounding box center [670, 201] width 215 height 111
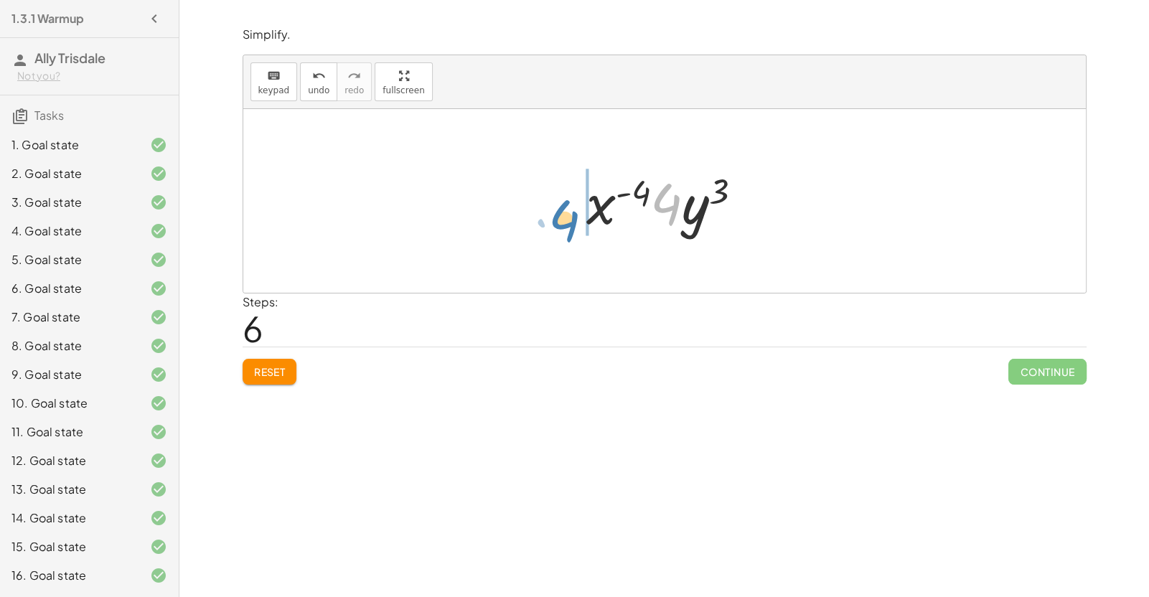
drag, startPoint x: 663, startPoint y: 202, endPoint x: 554, endPoint y: 217, distance: 110.1
drag, startPoint x: 665, startPoint y: 194, endPoint x: 619, endPoint y: 255, distance: 76.8
drag, startPoint x: 627, startPoint y: 203, endPoint x: 648, endPoint y: 249, distance: 50.4
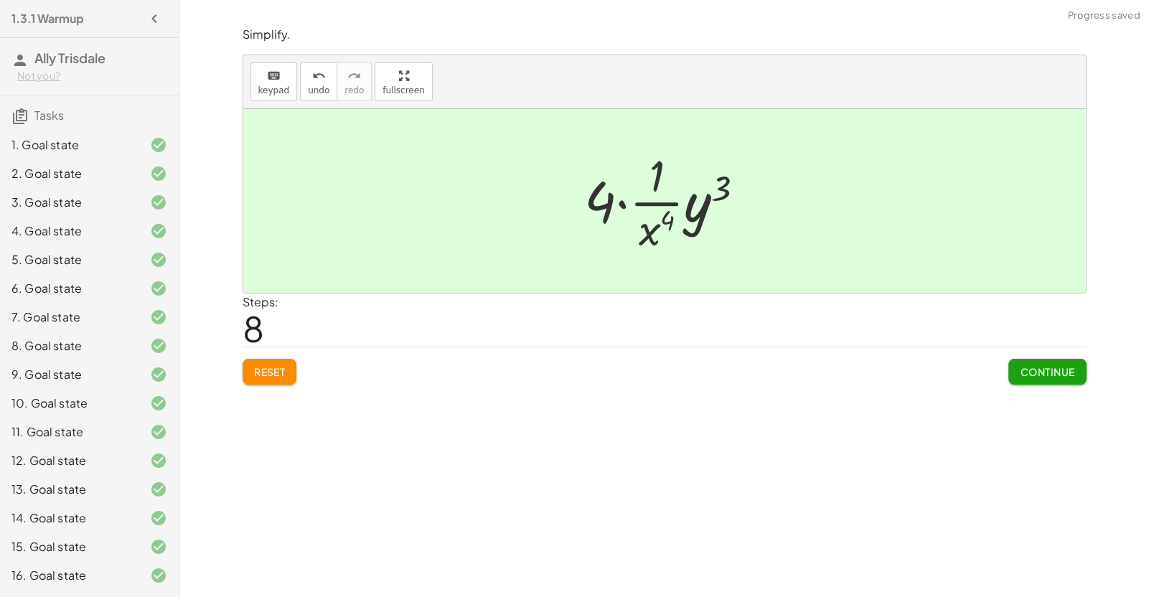
click at [1054, 370] on span "Continue" at bounding box center [1047, 371] width 55 height 13
